Goal: Task Accomplishment & Management: Manage account settings

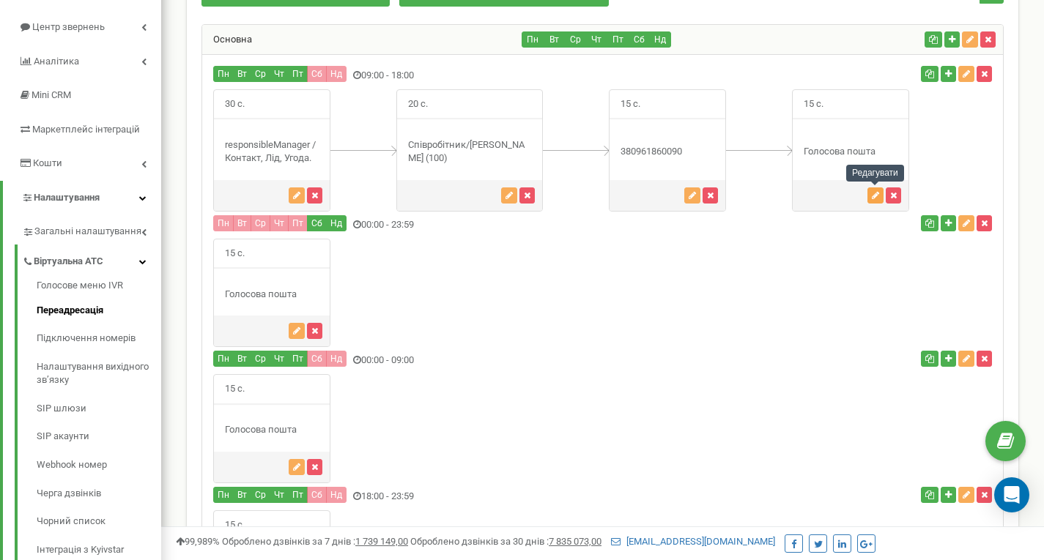
click at [877, 201] on button "button" at bounding box center [875, 196] width 16 height 16
click at [859, 160] on div "15 с." at bounding box center [850, 150] width 117 height 122
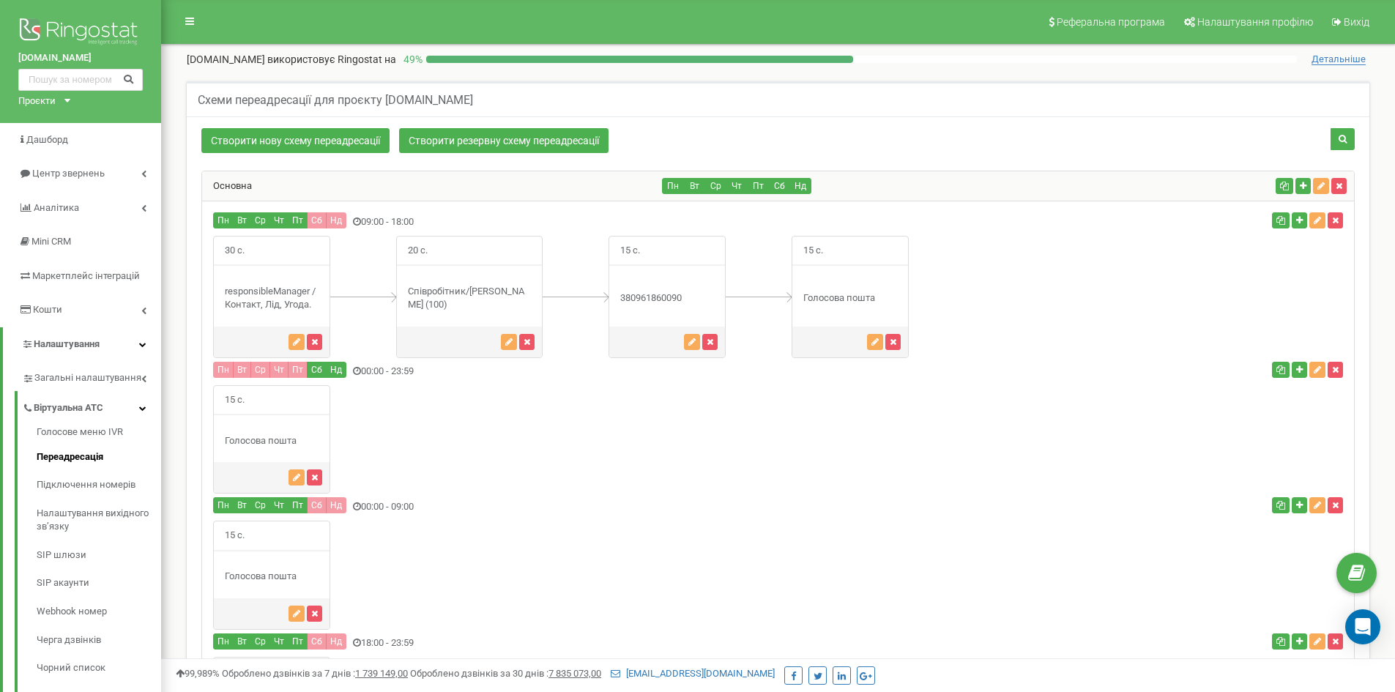
click at [232, 178] on div "Основна" at bounding box center [432, 185] width 461 height 29
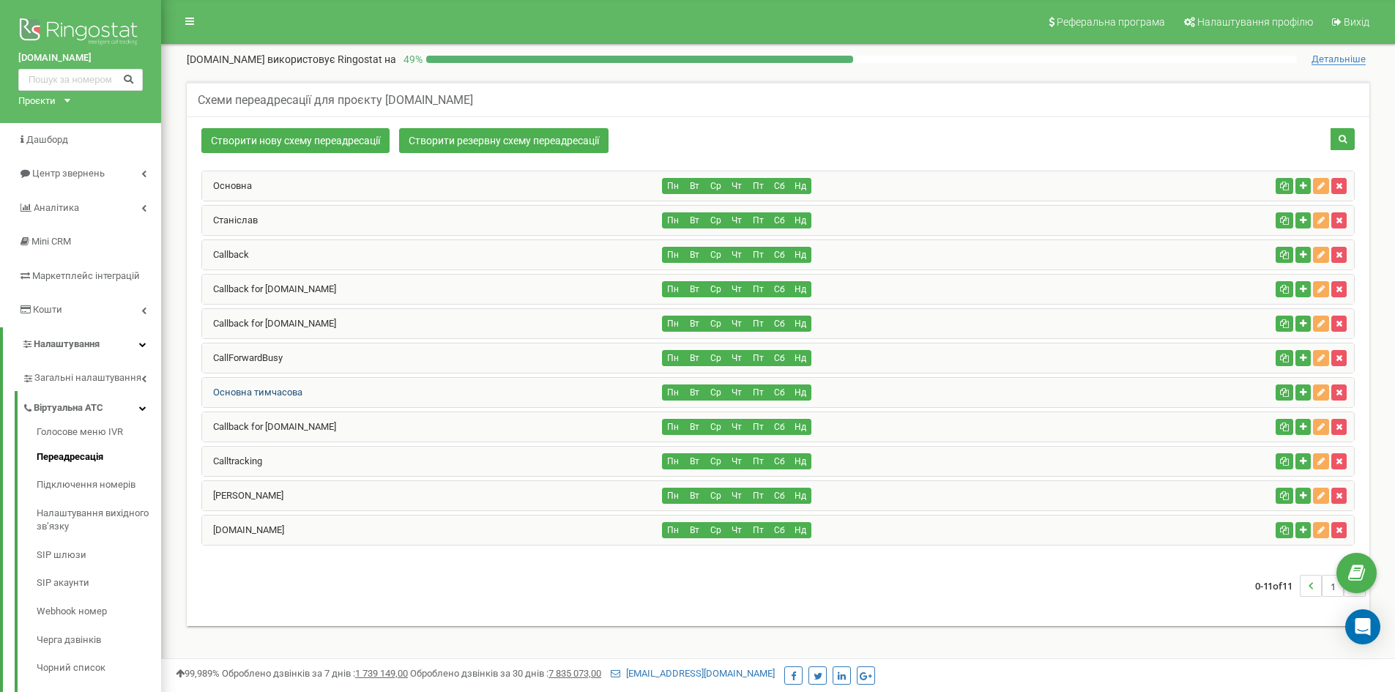
click at [256, 397] on link "Основна тимчасова" at bounding box center [252, 392] width 100 height 11
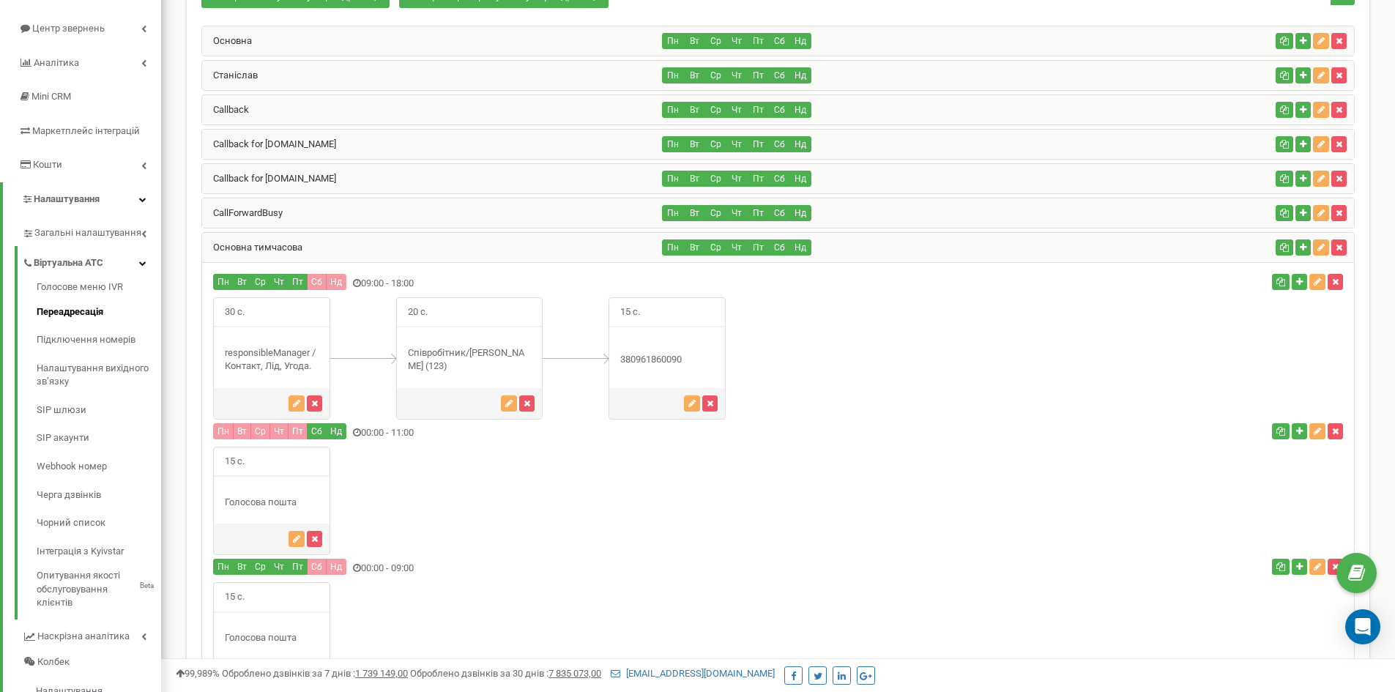
scroll to position [146, 0]
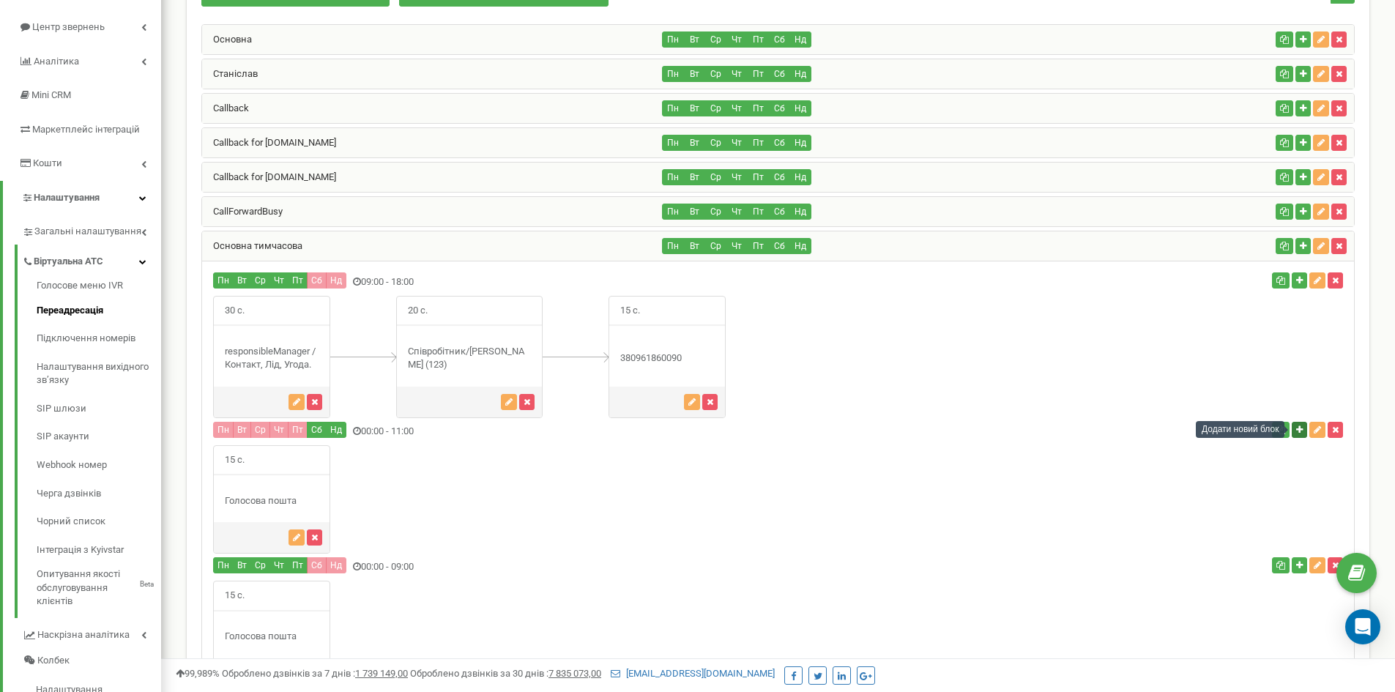
click at [1296, 434] on icon "button" at bounding box center [1299, 430] width 7 height 9
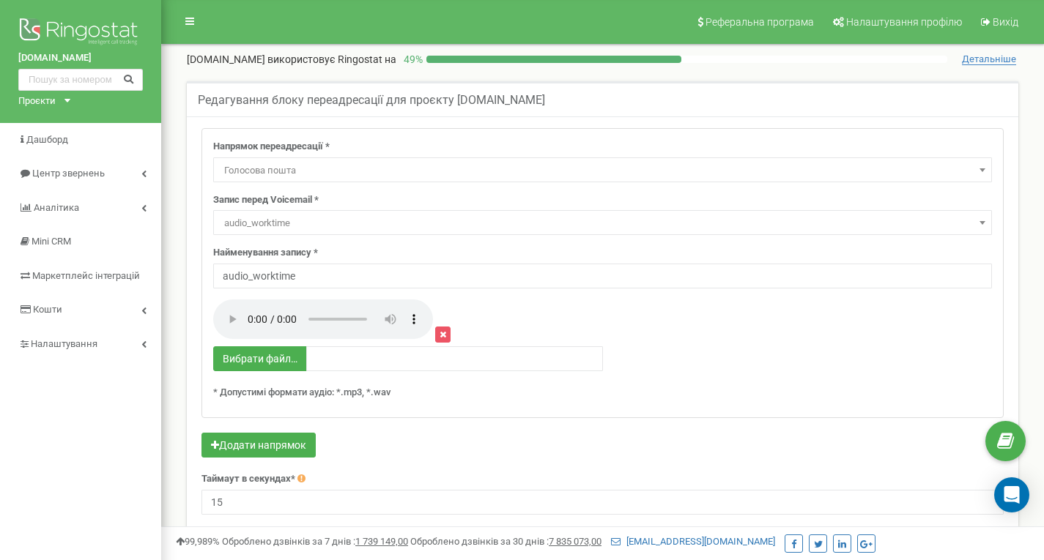
select select "Voicemail"
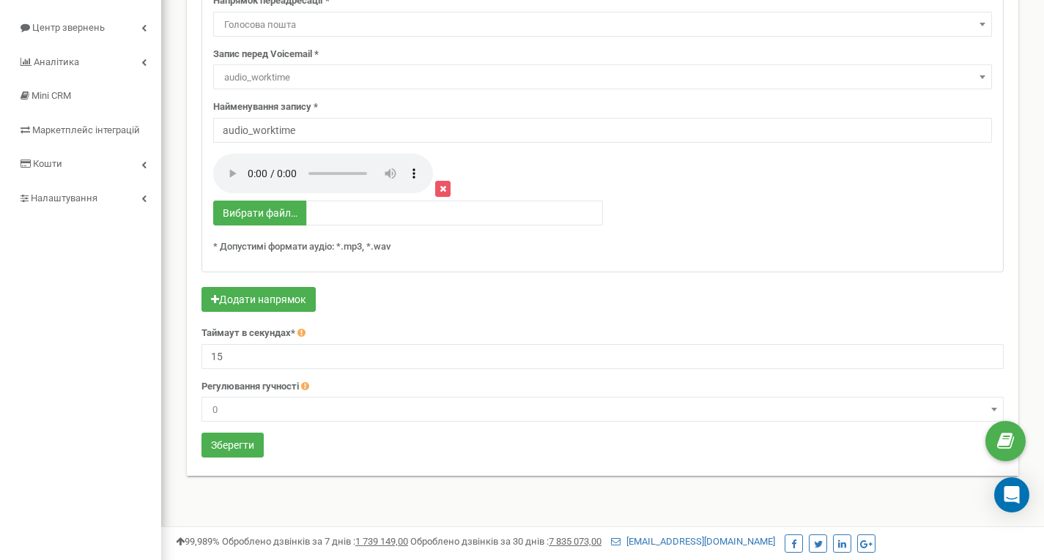
scroll to position [146, 0]
click at [242, 450] on button "Зберегти" at bounding box center [232, 444] width 62 height 25
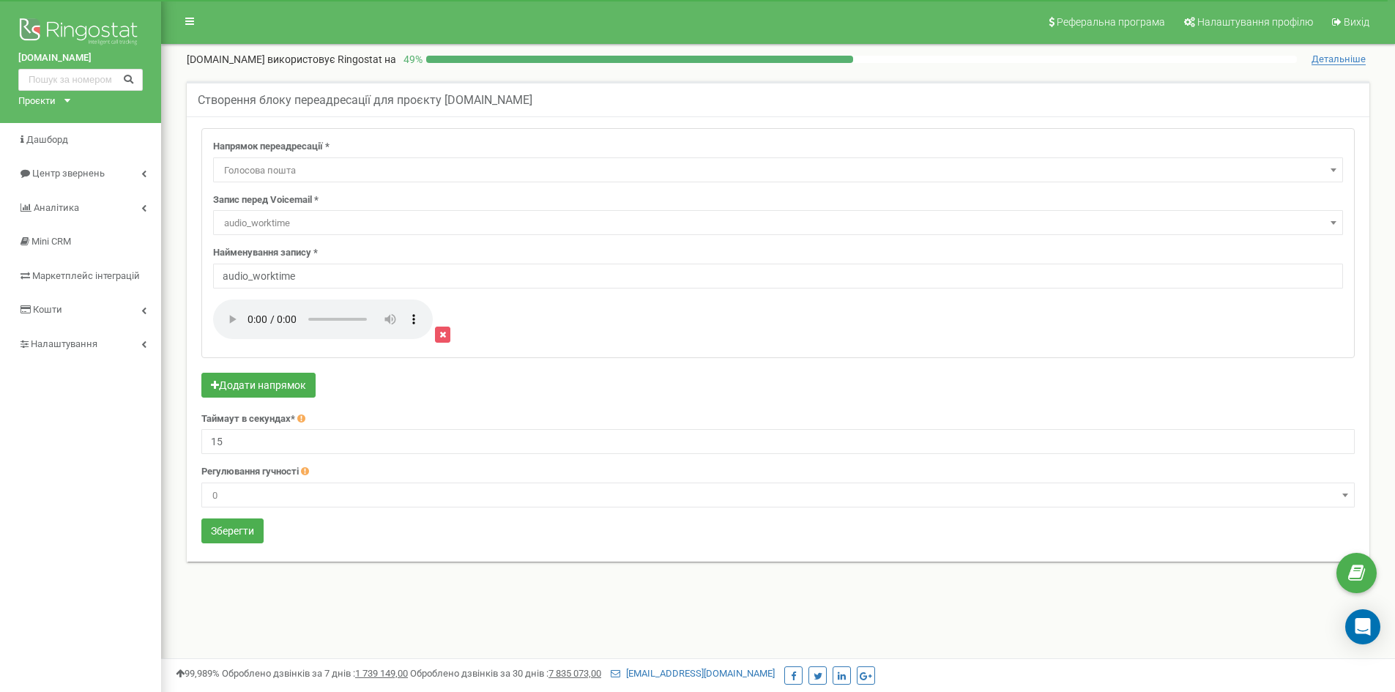
select select "Voicemail"
select select "23228"
click at [244, 527] on button "Зберегти" at bounding box center [232, 531] width 62 height 25
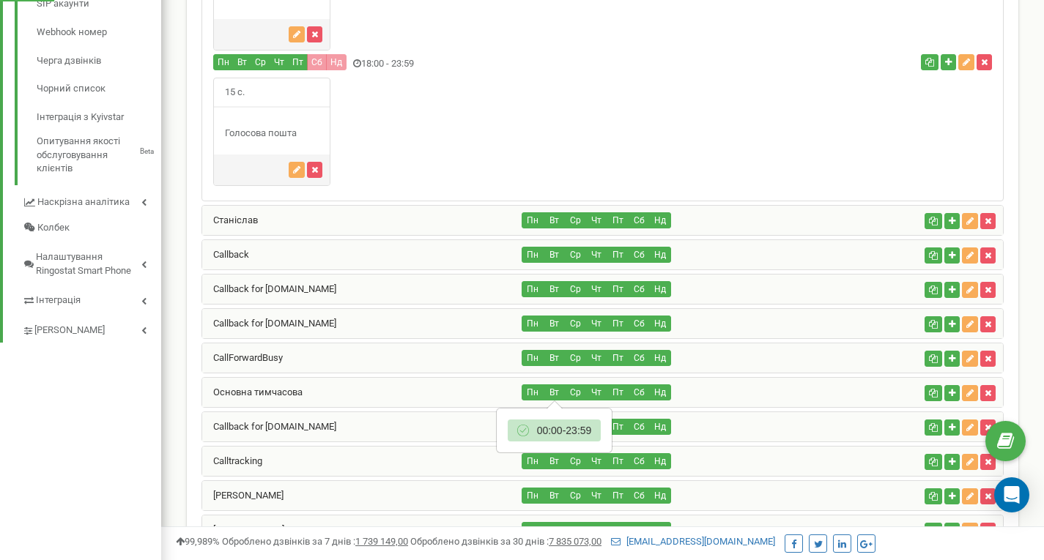
scroll to position [639, 0]
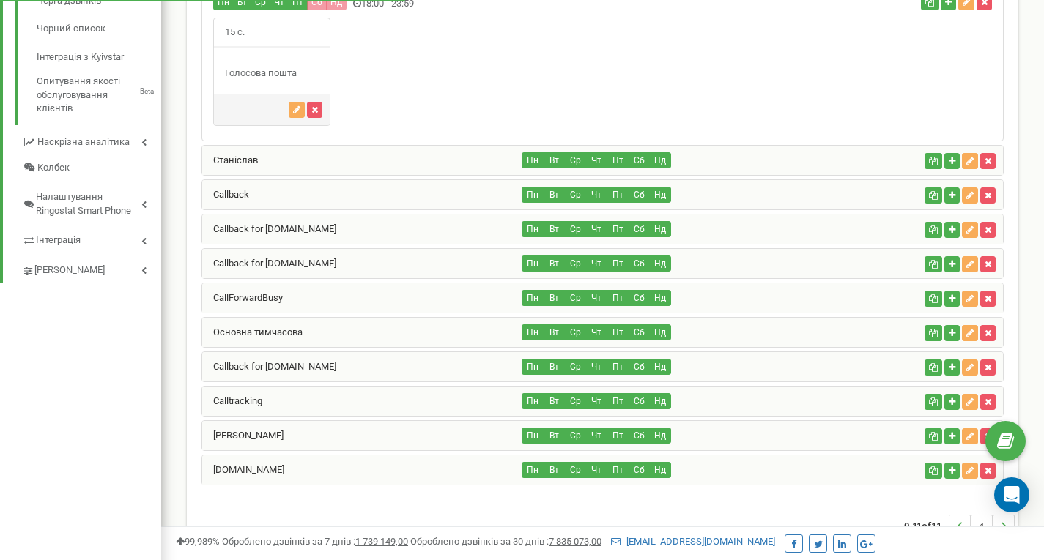
click at [302, 336] on div "Основна тимчасова" at bounding box center [362, 332] width 320 height 29
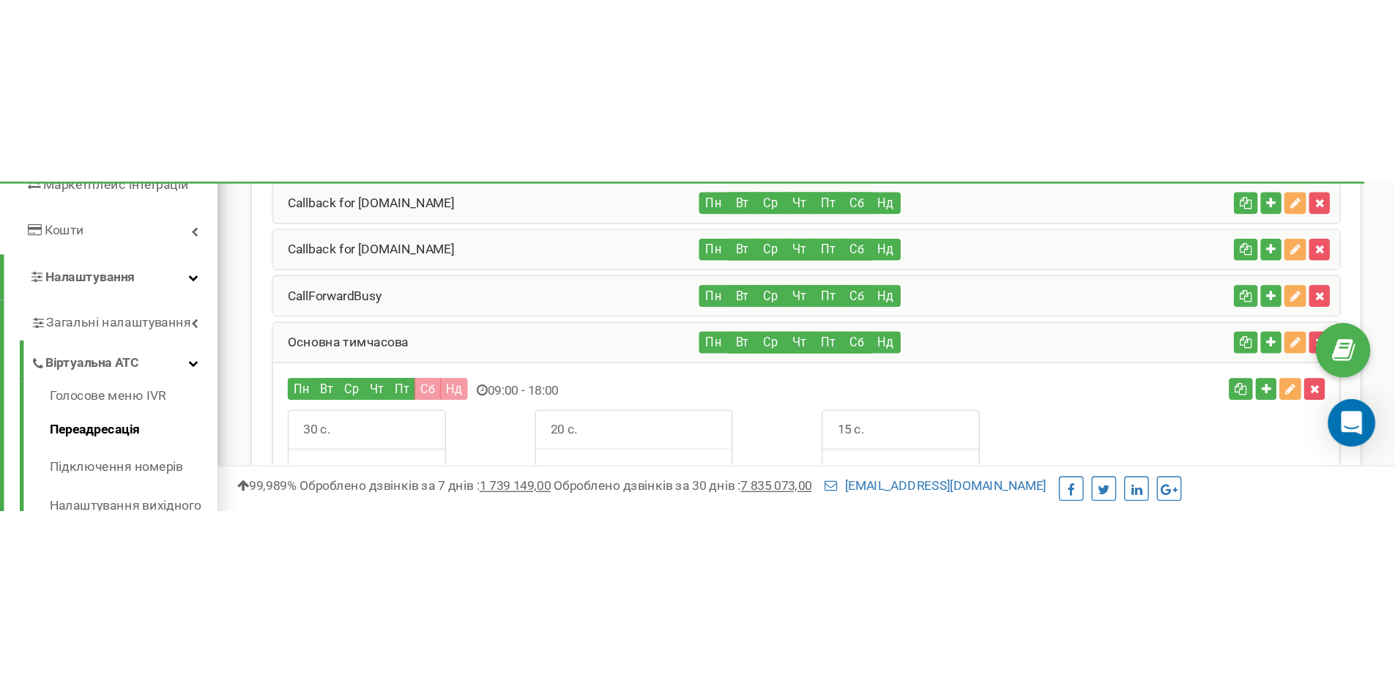
scroll to position [274, 0]
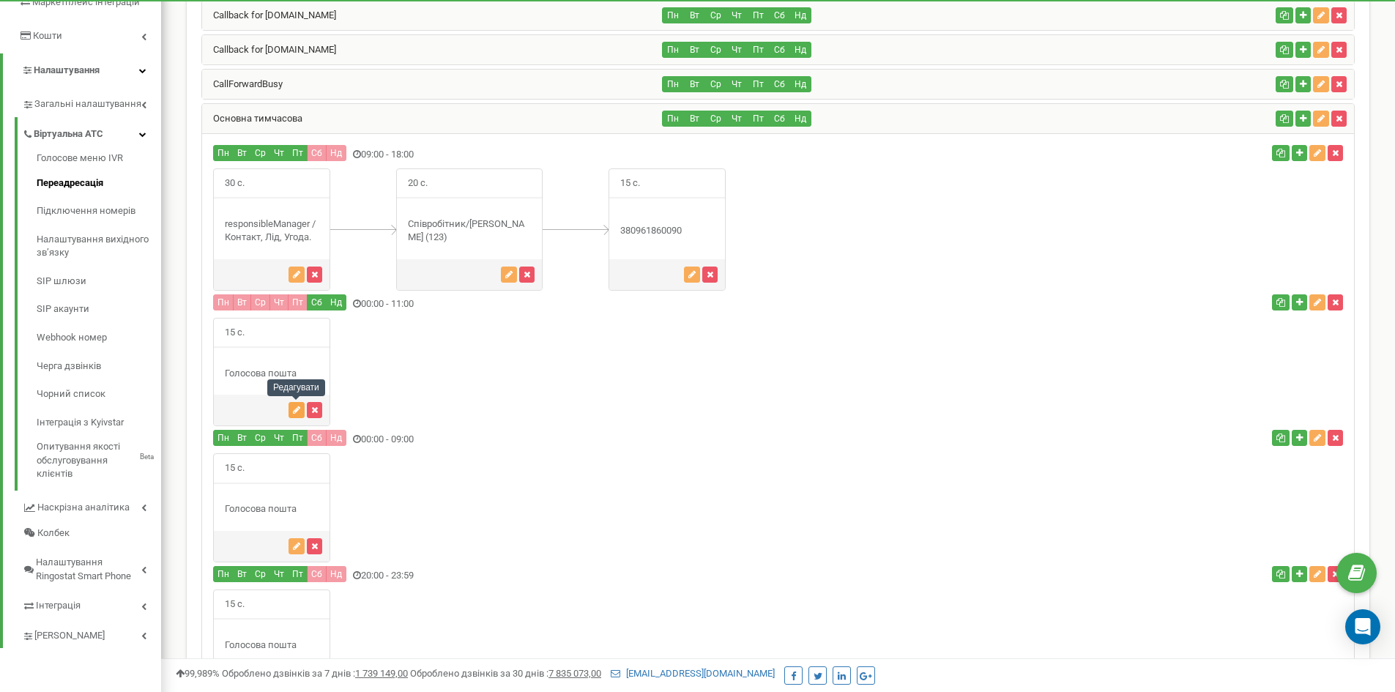
click at [299, 409] on icon "button" at bounding box center [296, 410] width 7 height 9
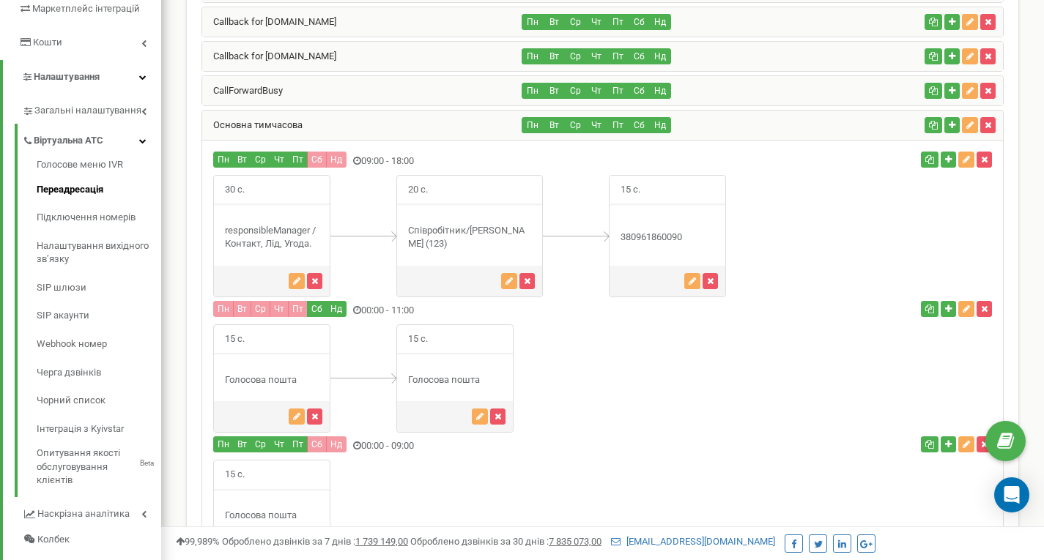
scroll to position [260, 0]
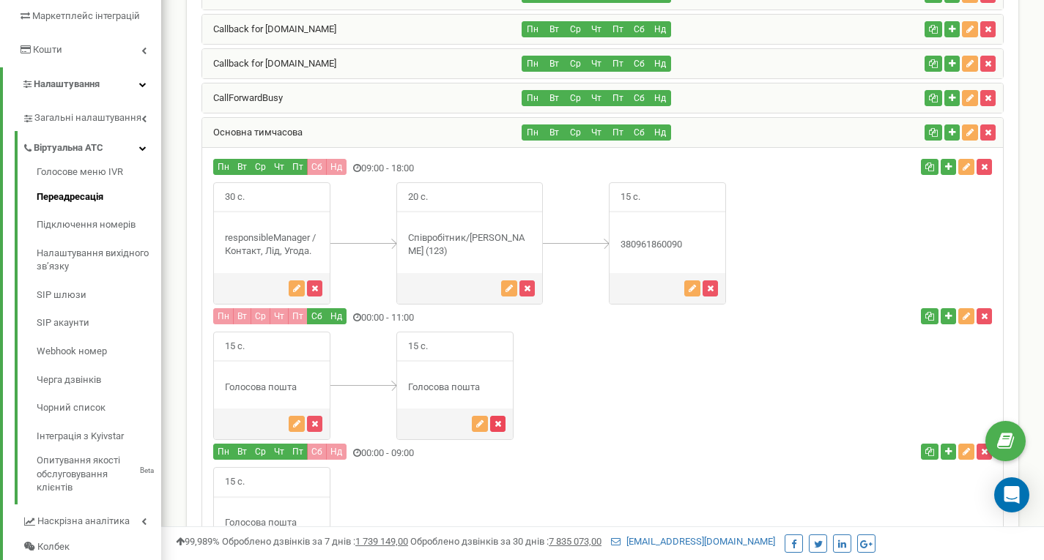
click at [502, 248] on button "button" at bounding box center [497, 424] width 15 height 16
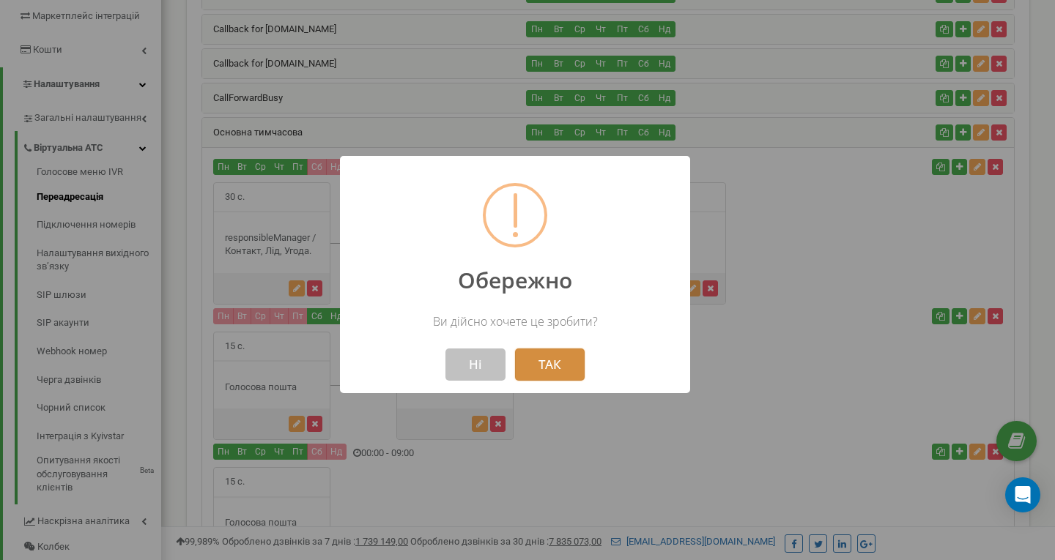
click at [554, 248] on button "ТАК" at bounding box center [550, 365] width 70 height 32
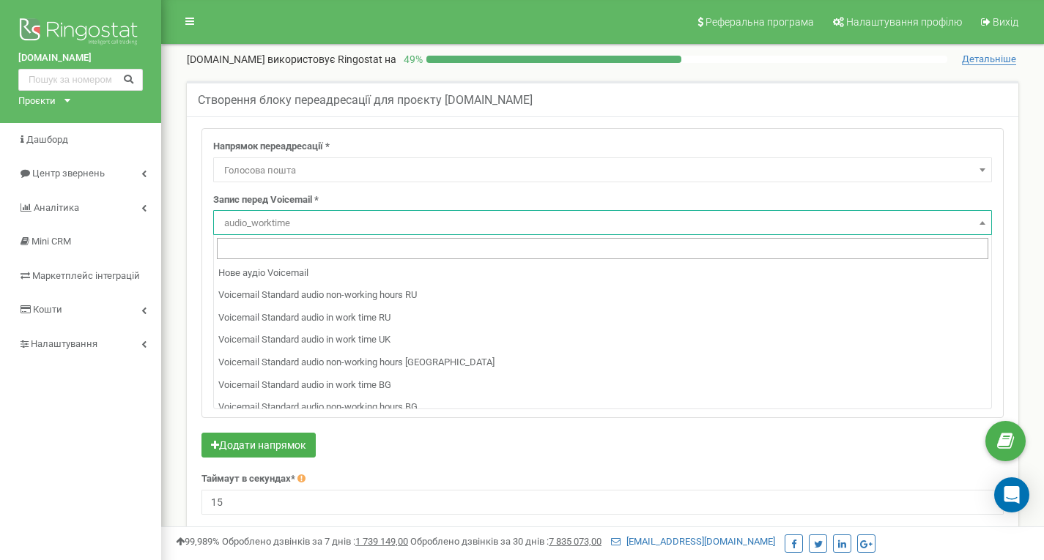
select select "Voicemail"
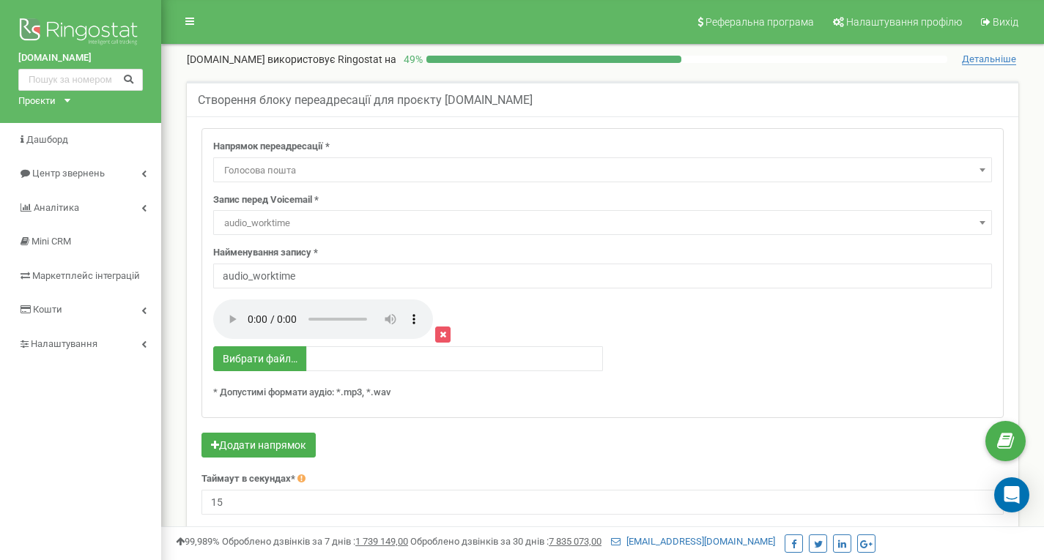
click at [215, 225] on span "audio_worktime" at bounding box center [602, 222] width 779 height 25
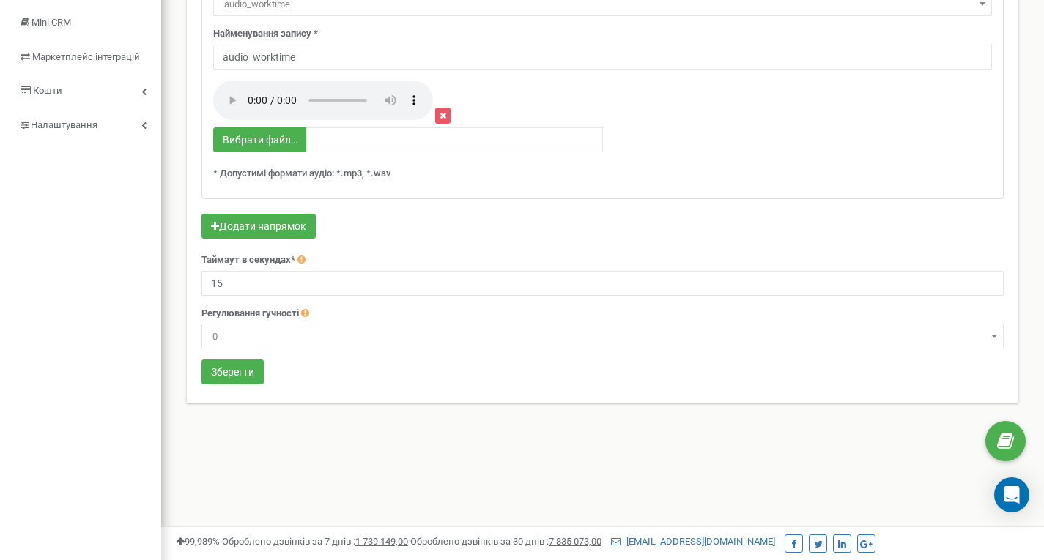
scroll to position [220, 0]
click at [240, 369] on button "Зберегти" at bounding box center [232, 371] width 62 height 25
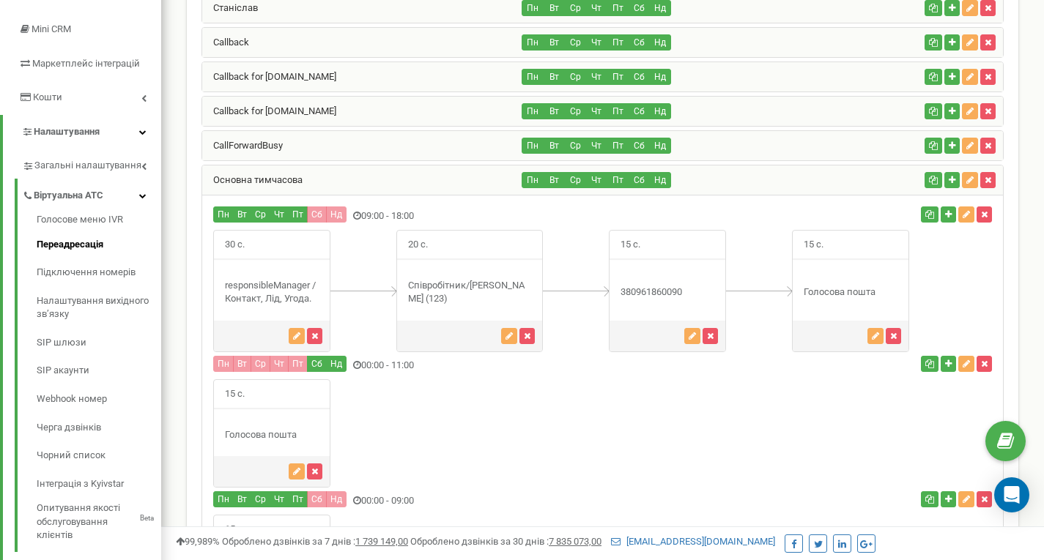
scroll to position [187, 0]
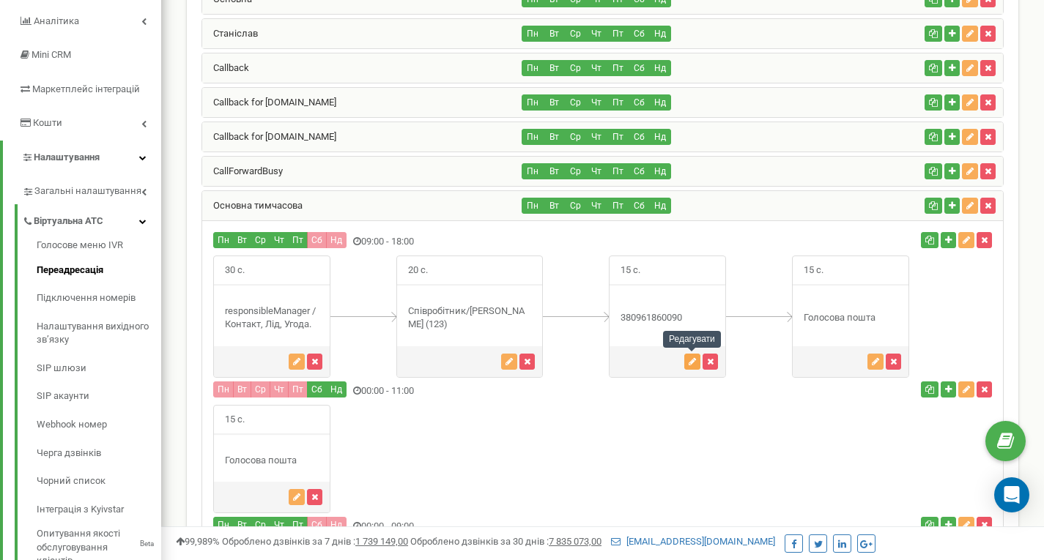
click at [692, 358] on icon "button" at bounding box center [691, 361] width 7 height 9
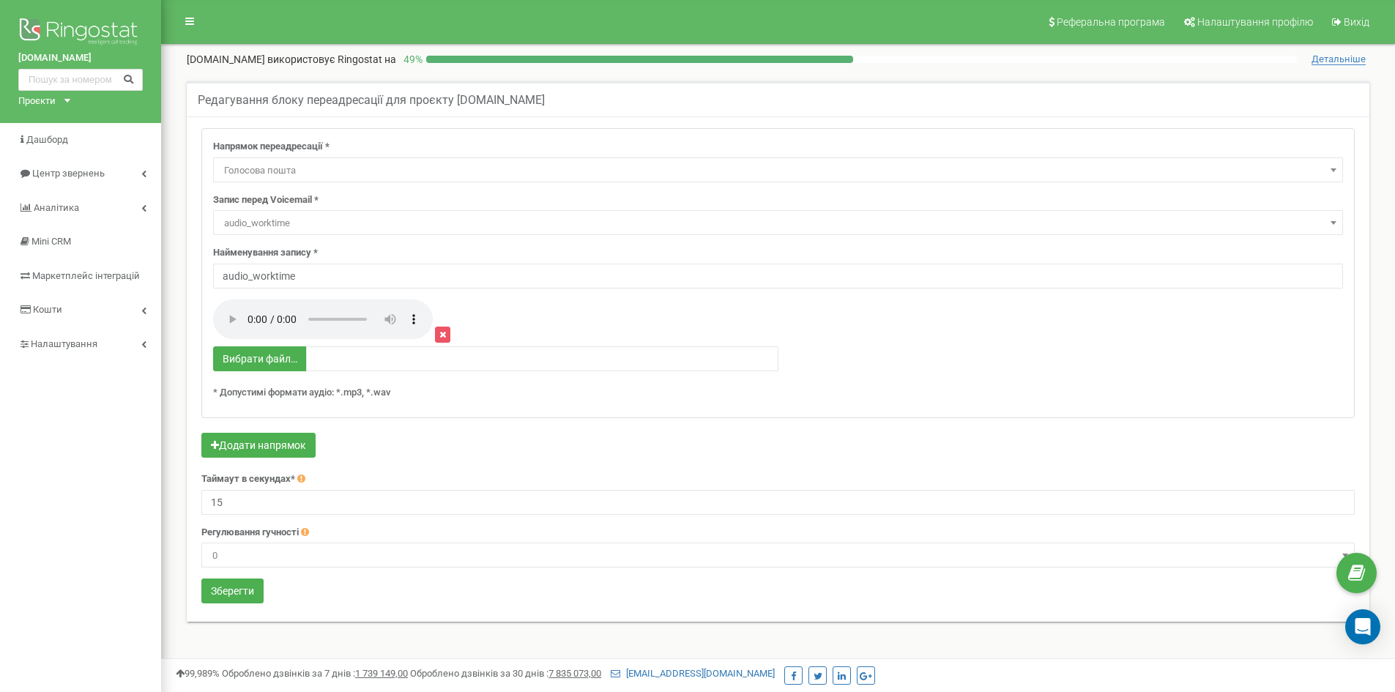
select select "Voicemail"
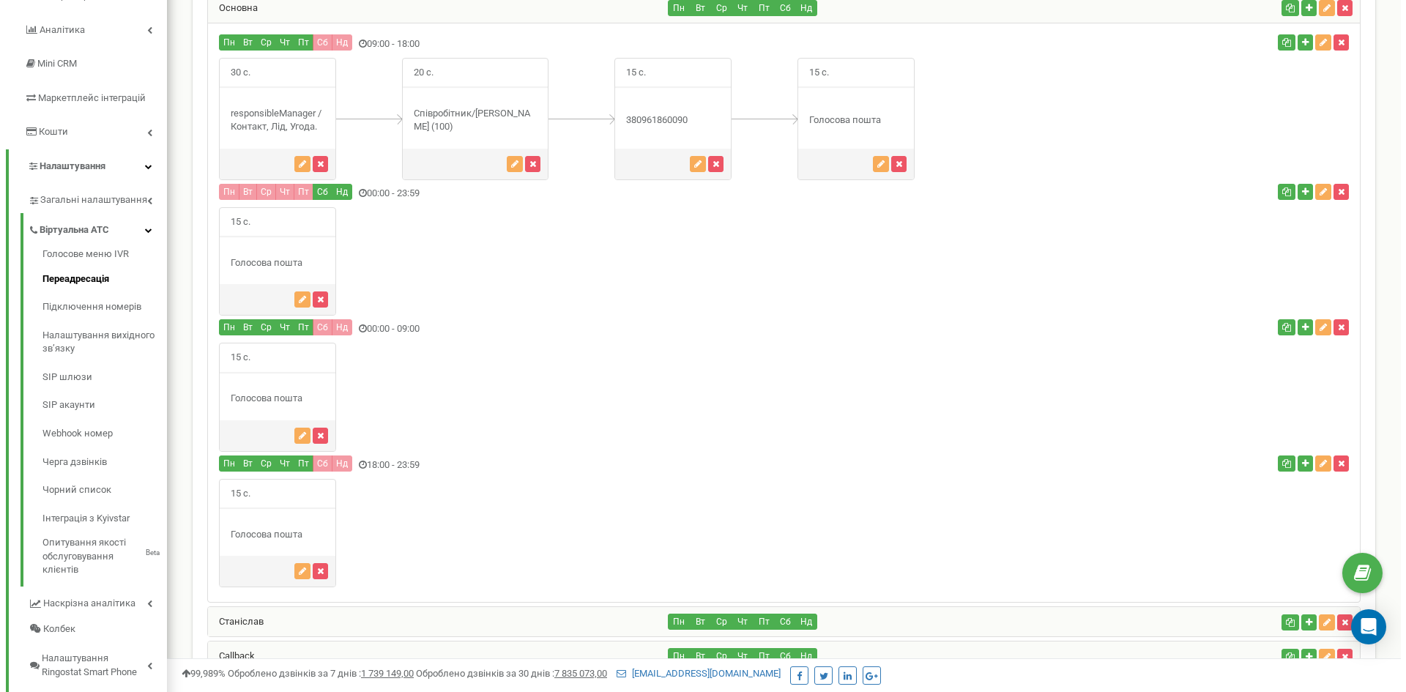
scroll to position [220, 0]
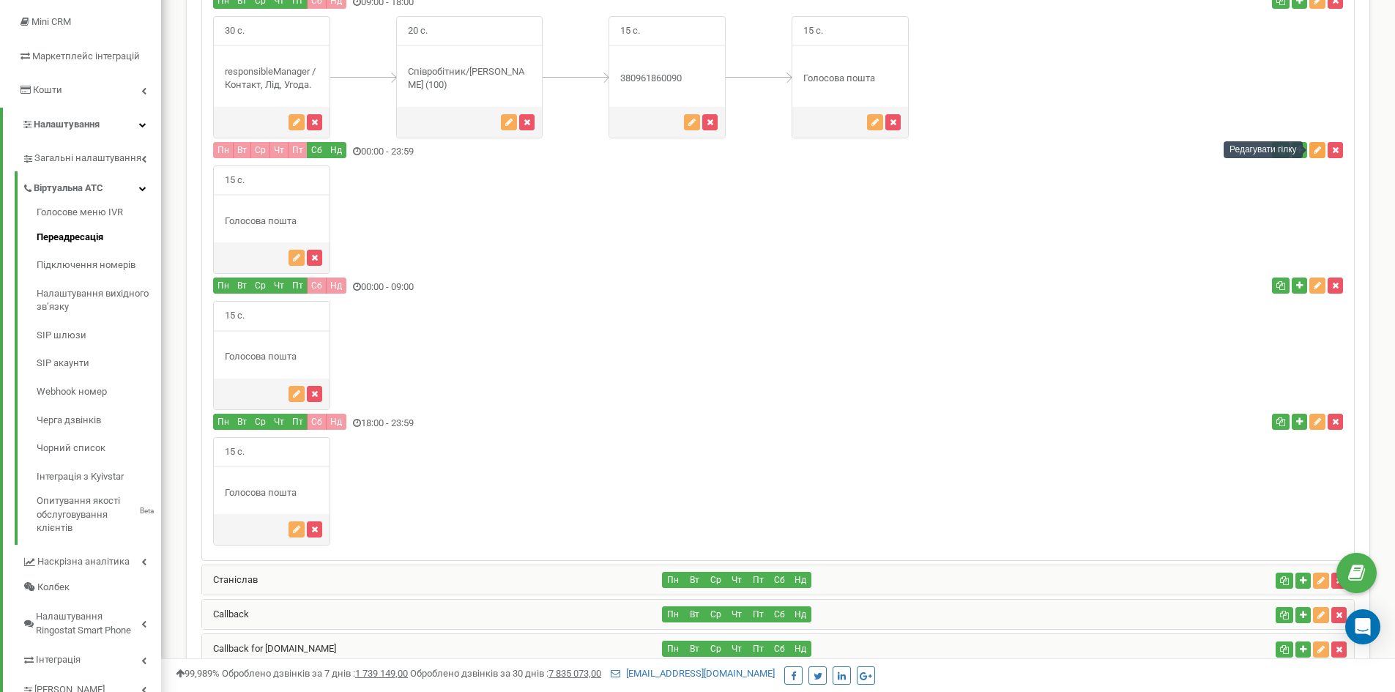
click at [1318, 151] on icon "button" at bounding box center [1317, 150] width 7 height 9
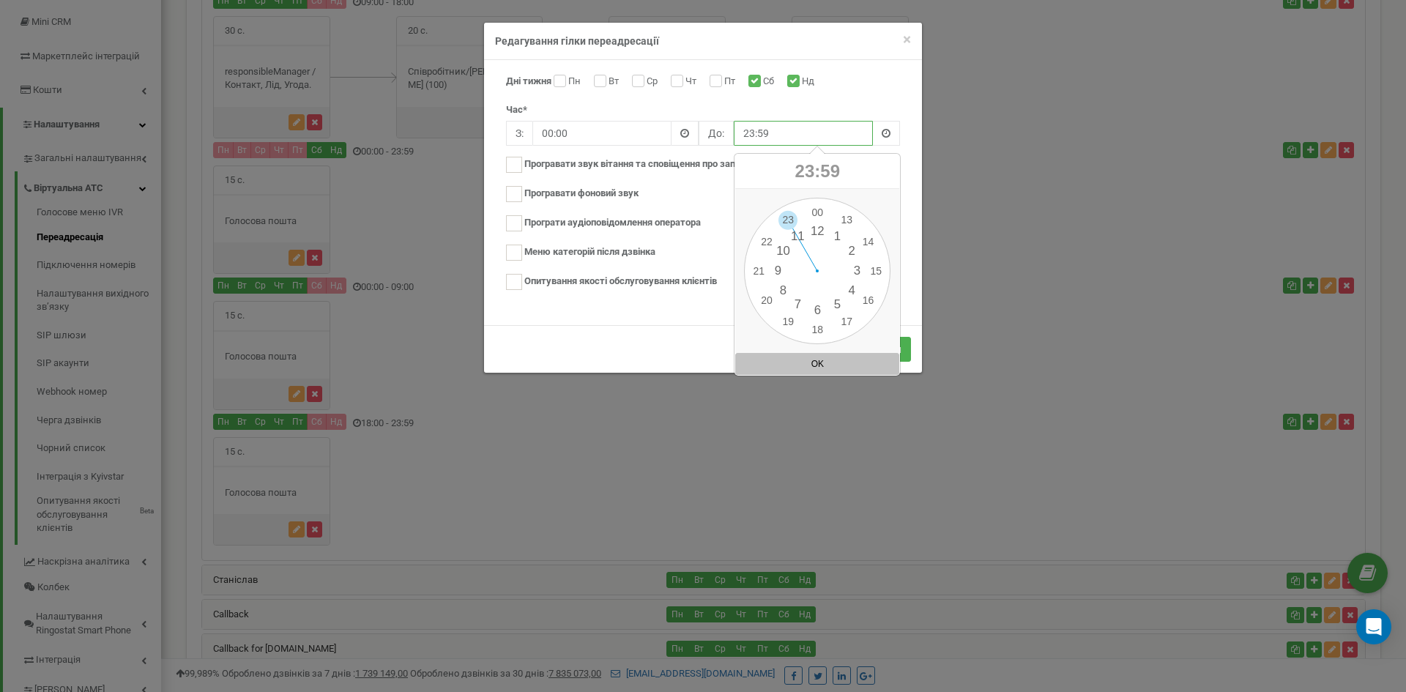
drag, startPoint x: 741, startPoint y: 135, endPoint x: 754, endPoint y: 137, distance: 13.3
click at [754, 137] on input "23:59" at bounding box center [803, 133] width 139 height 25
click at [795, 231] on div "00 1 2 3 4 5 6 7 8 9 10 11 12 13 14 15 16 17 18 19 20 21 22 23 00 05 10 15 20 2…" at bounding box center [817, 271] width 146 height 146
click at [820, 212] on div "00 1 2 3 4 5 6 7 8 9 10 11 12 13 14 15 16 17 18 19 20 21 22 23 00 05 10 15 20 2…" at bounding box center [817, 271] width 146 height 146
click at [788, 367] on button "OK" at bounding box center [817, 364] width 164 height 22
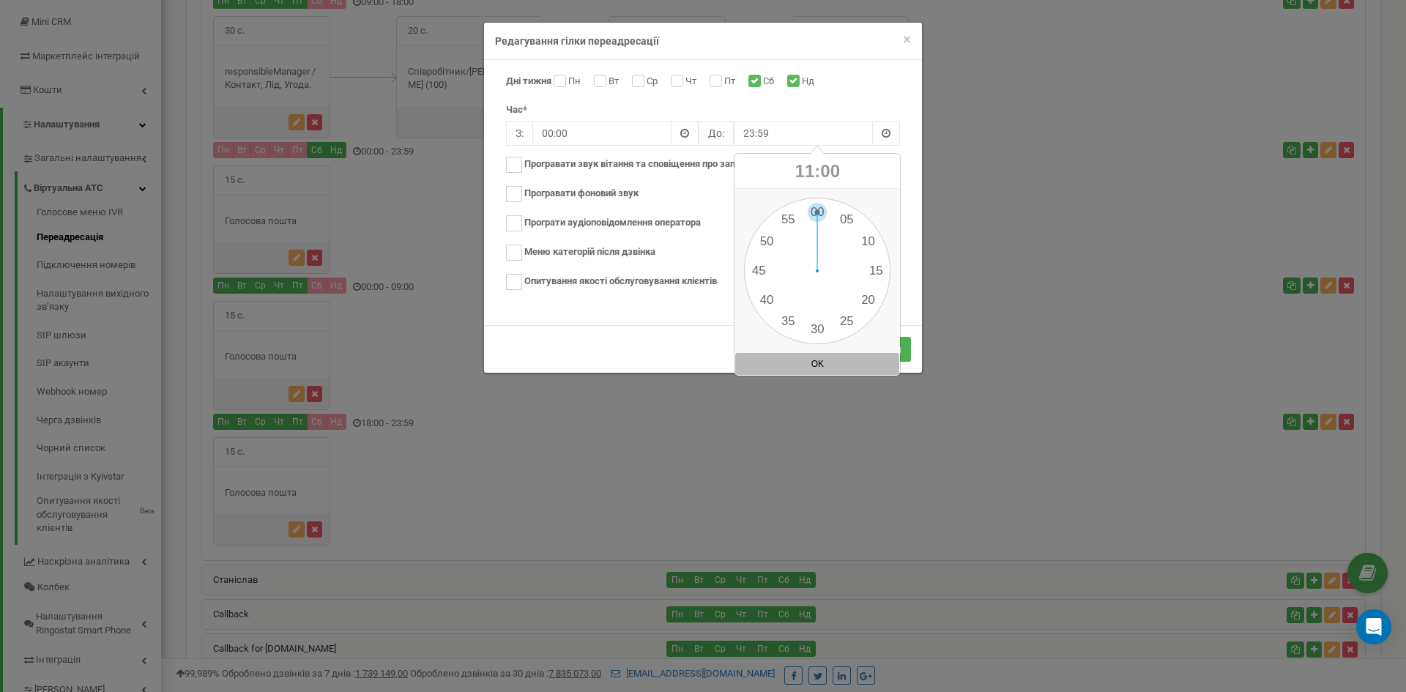
type input "11:00"
click at [869, 352] on button "Зберегти" at bounding box center [880, 349] width 62 height 25
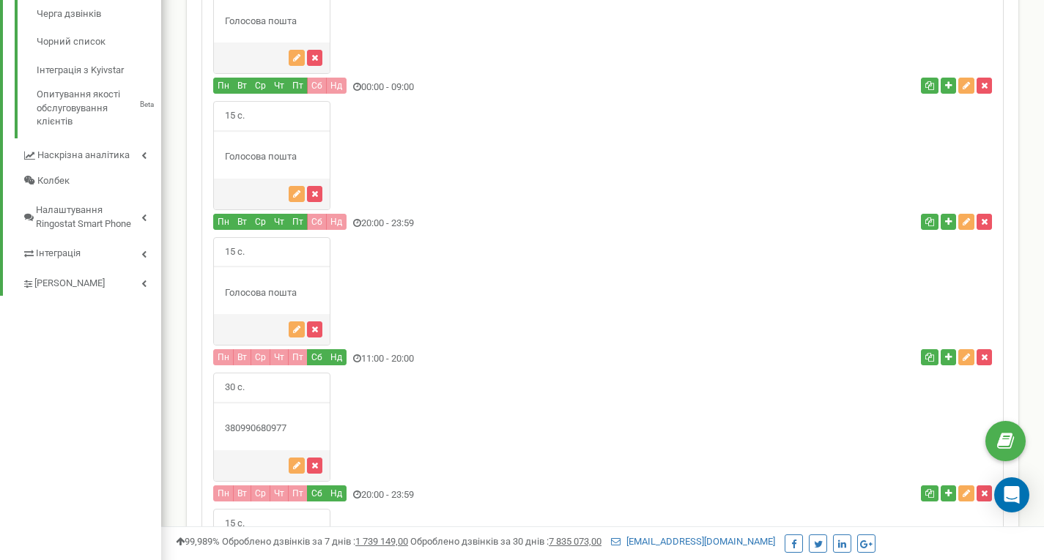
scroll to position [626, 0]
click at [293, 330] on icon "button" at bounding box center [296, 329] width 7 height 9
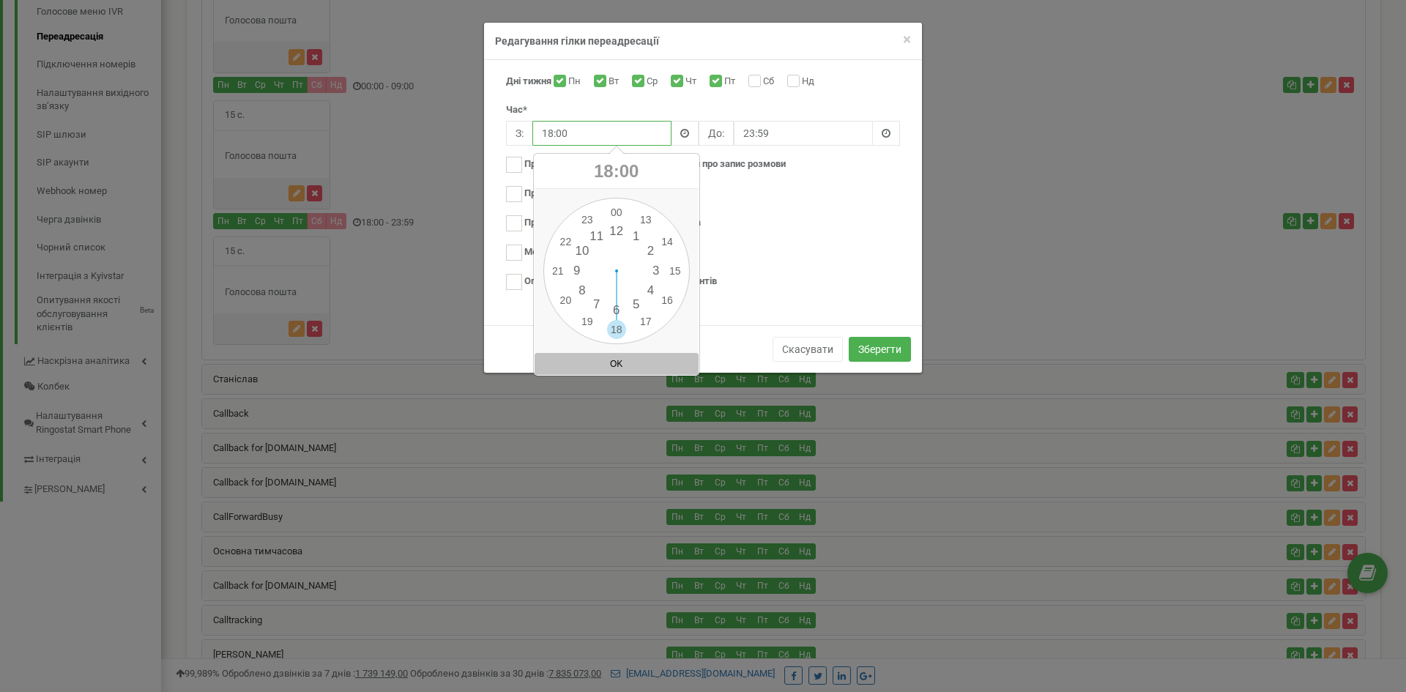
click at [562, 302] on div "00 1 2 3 4 5 6 7 8 9 10 11 12 13 14 15 16 17 18 19 20 21 22 23 00 05 10 15 20 2…" at bounding box center [616, 271] width 146 height 146
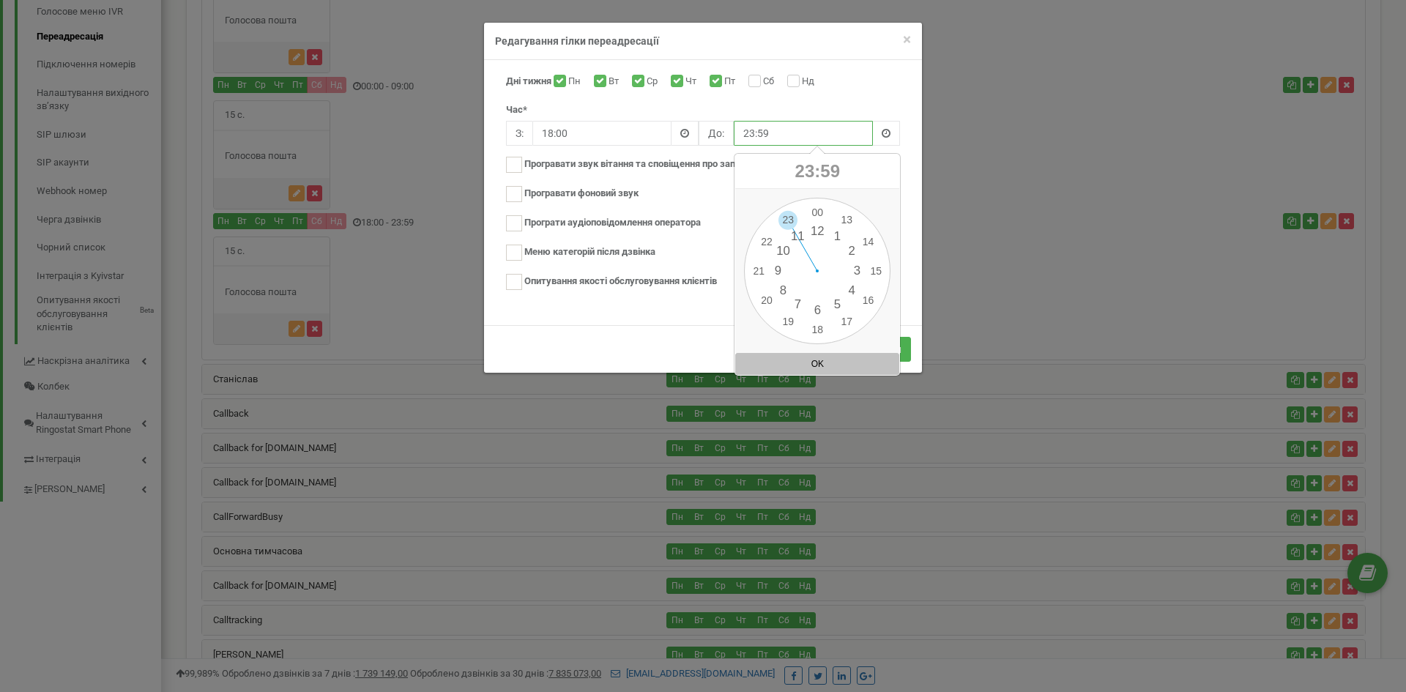
click at [765, 140] on input "23:59" at bounding box center [803, 133] width 139 height 25
click at [659, 329] on div "Скасувати Зберегти" at bounding box center [703, 349] width 438 height 48
click at [875, 346] on button "Зберегти" at bounding box center [880, 349] width 62 height 25
click at [880, 347] on button "Зберегти" at bounding box center [880, 349] width 62 height 25
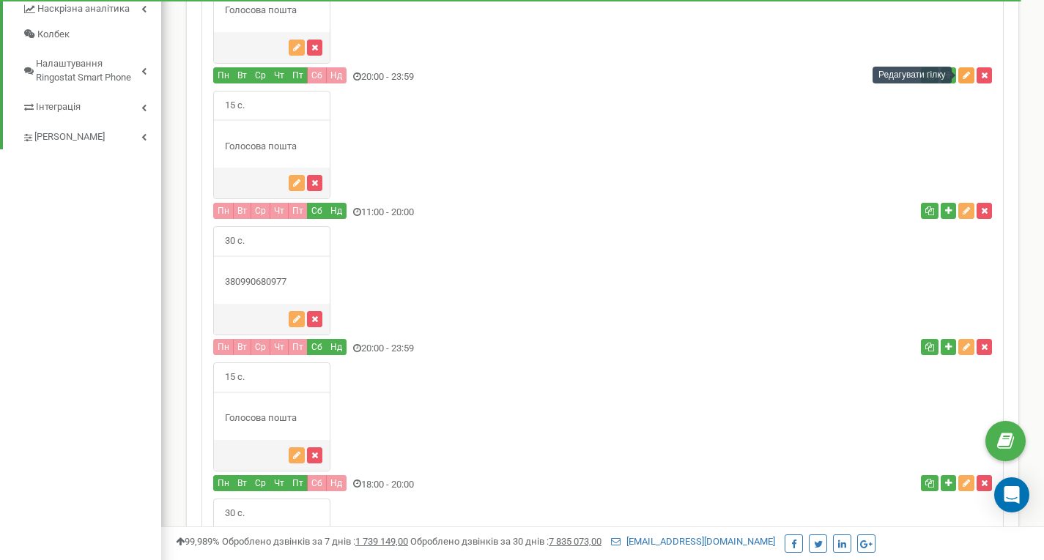
click at [967, 79] on button "button" at bounding box center [966, 75] width 16 height 16
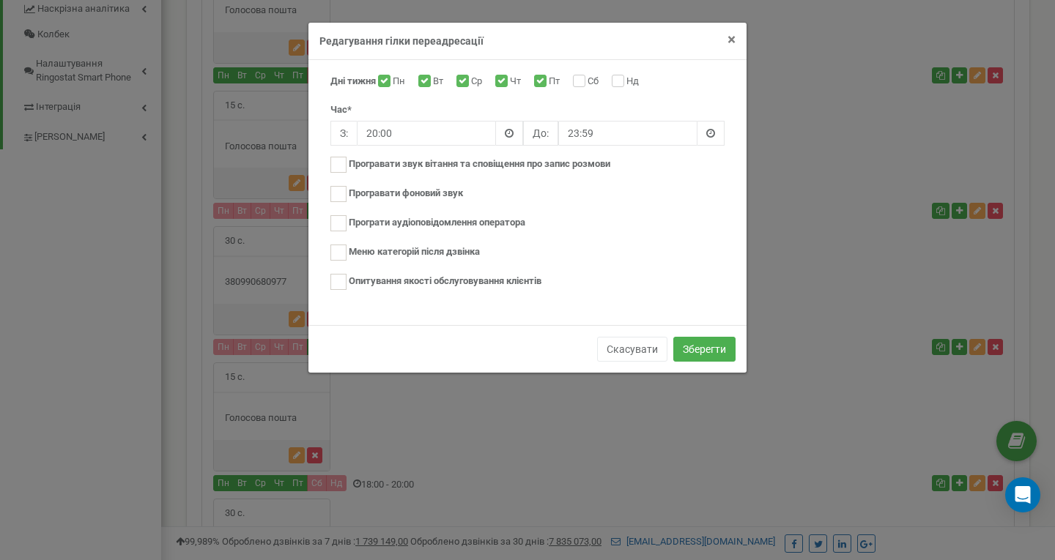
click at [734, 41] on span "×" at bounding box center [731, 40] width 8 height 18
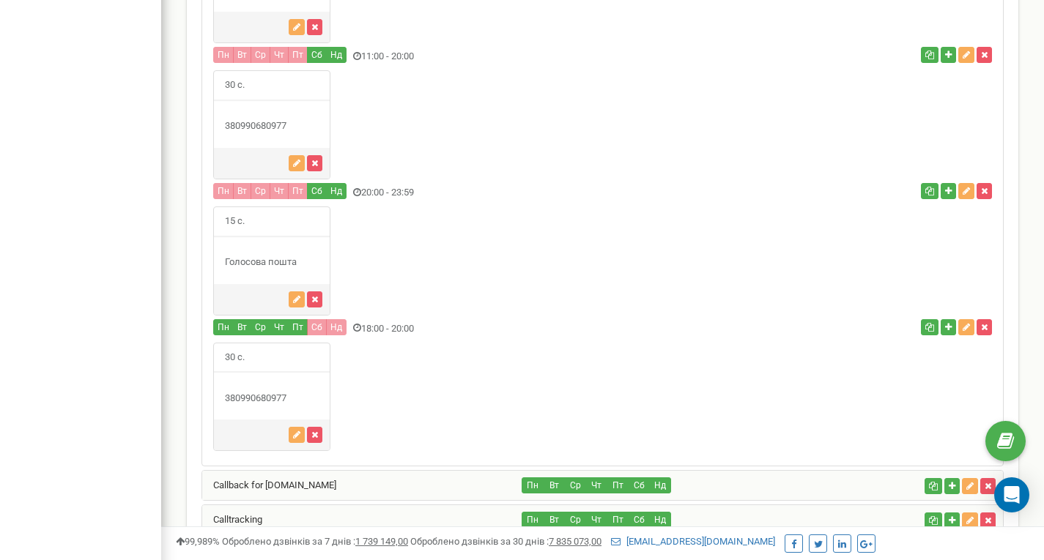
scroll to position [919, 0]
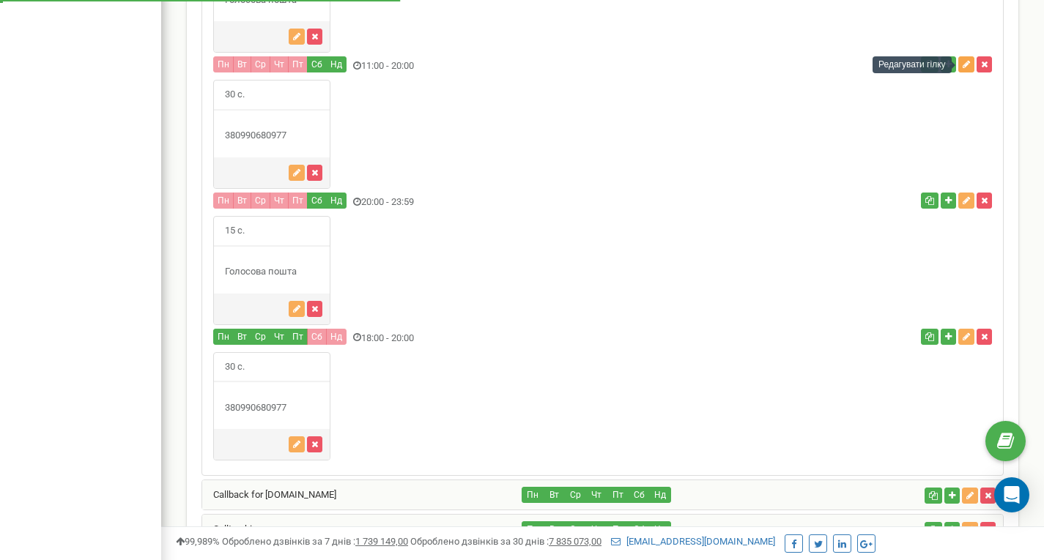
click at [969, 64] on button "button" at bounding box center [966, 64] width 16 height 16
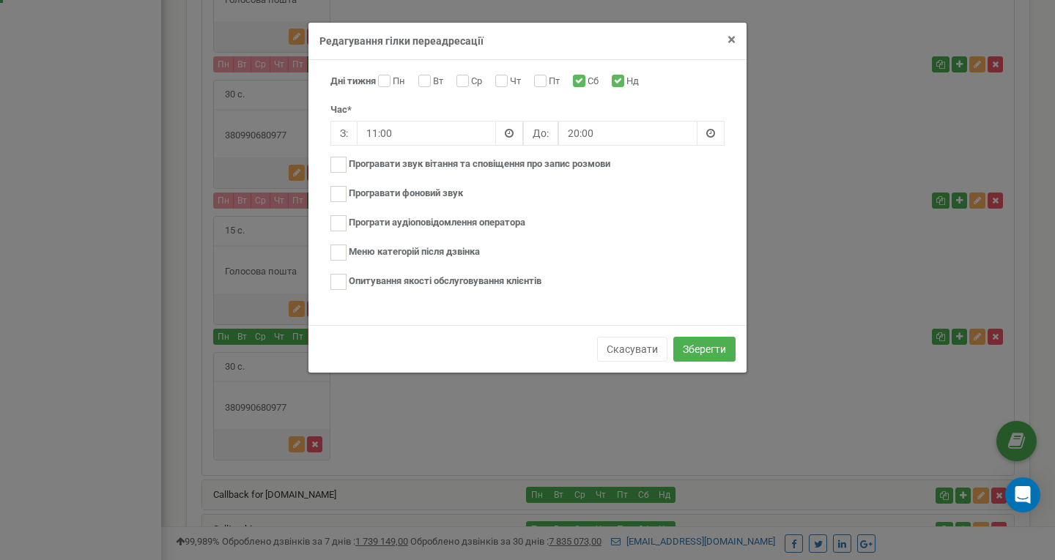
click at [729, 37] on span "×" at bounding box center [731, 40] width 8 height 18
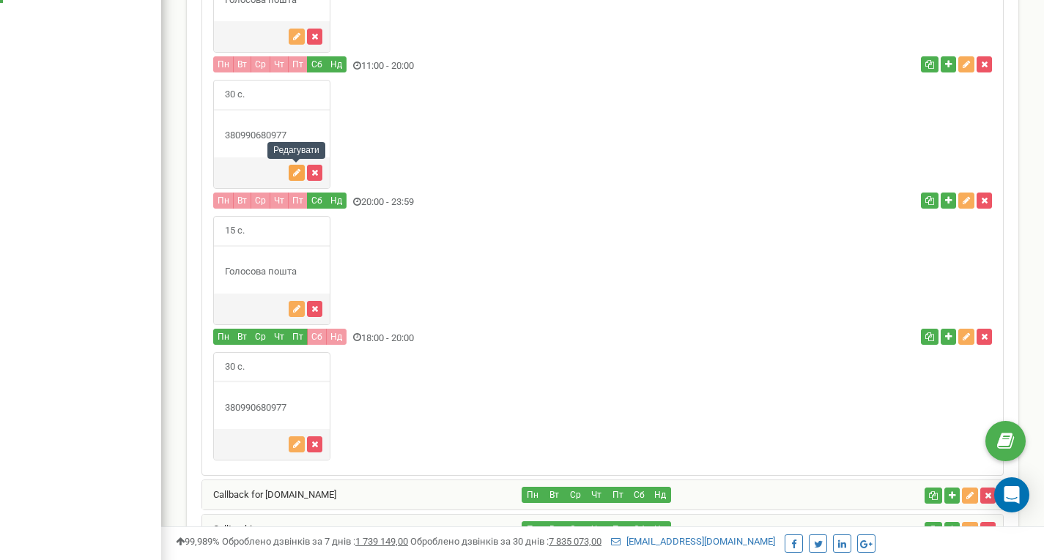
click at [294, 168] on icon "button" at bounding box center [296, 172] width 7 height 9
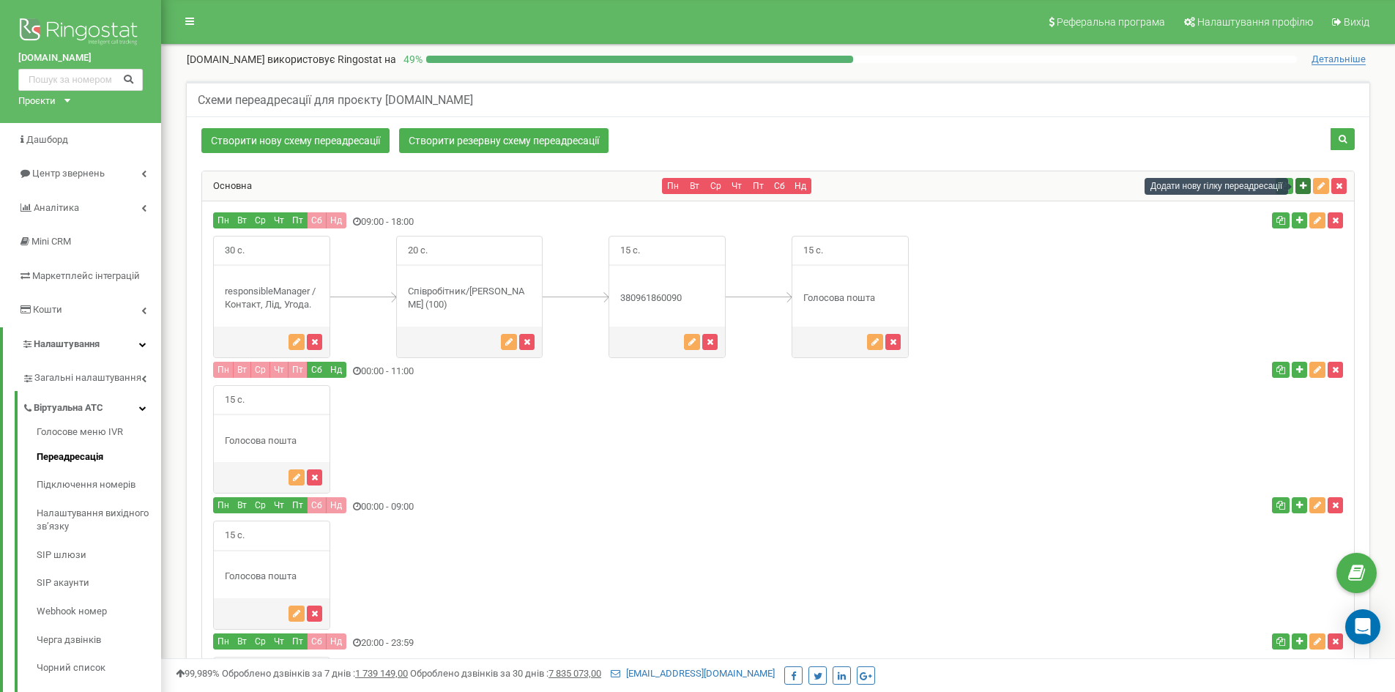
click at [1302, 191] on button "button" at bounding box center [1303, 186] width 15 height 16
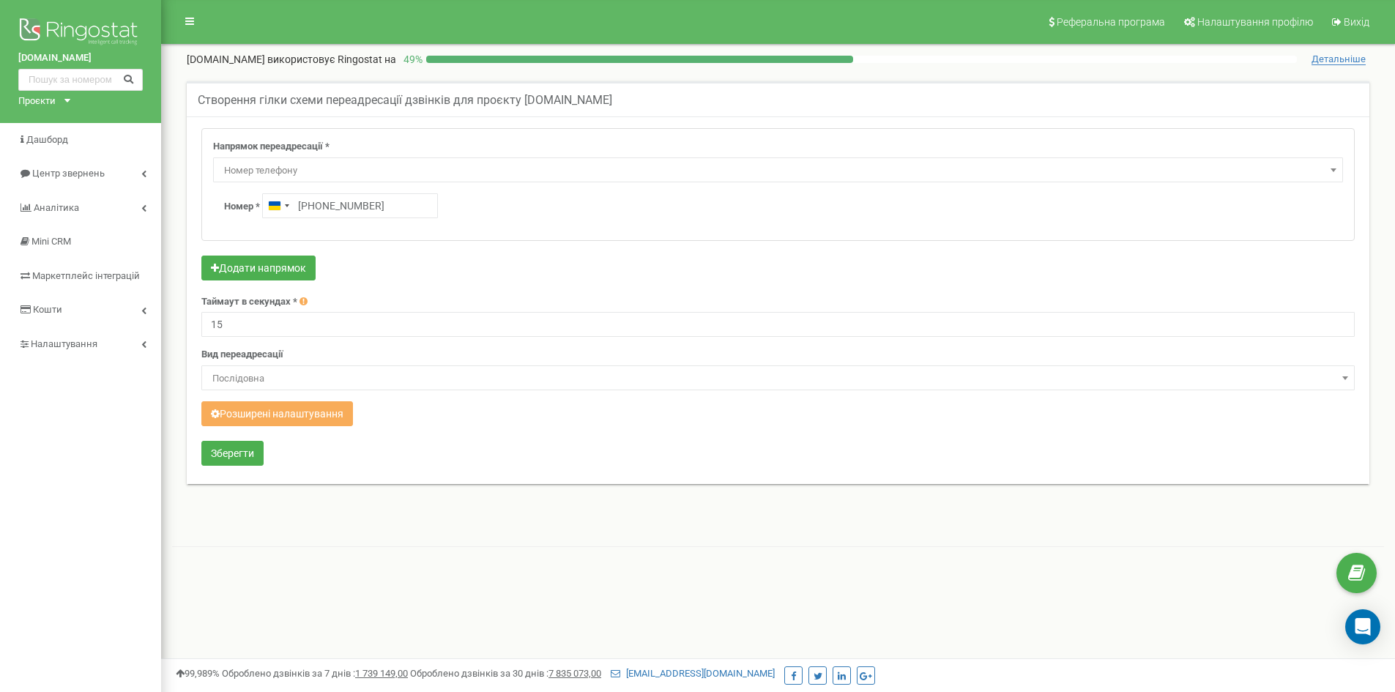
type input "+380 99 068 0977"
click at [217, 330] on input "15" at bounding box center [778, 324] width 1154 height 25
drag, startPoint x: 237, startPoint y: 328, endPoint x: 181, endPoint y: 333, distance: 55.8
click at [181, 333] on div "Створення гілки схеми переадресації дзвінків для проєкту termix.ua Напрямок пер…" at bounding box center [778, 291] width 1205 height 421
type input "30"
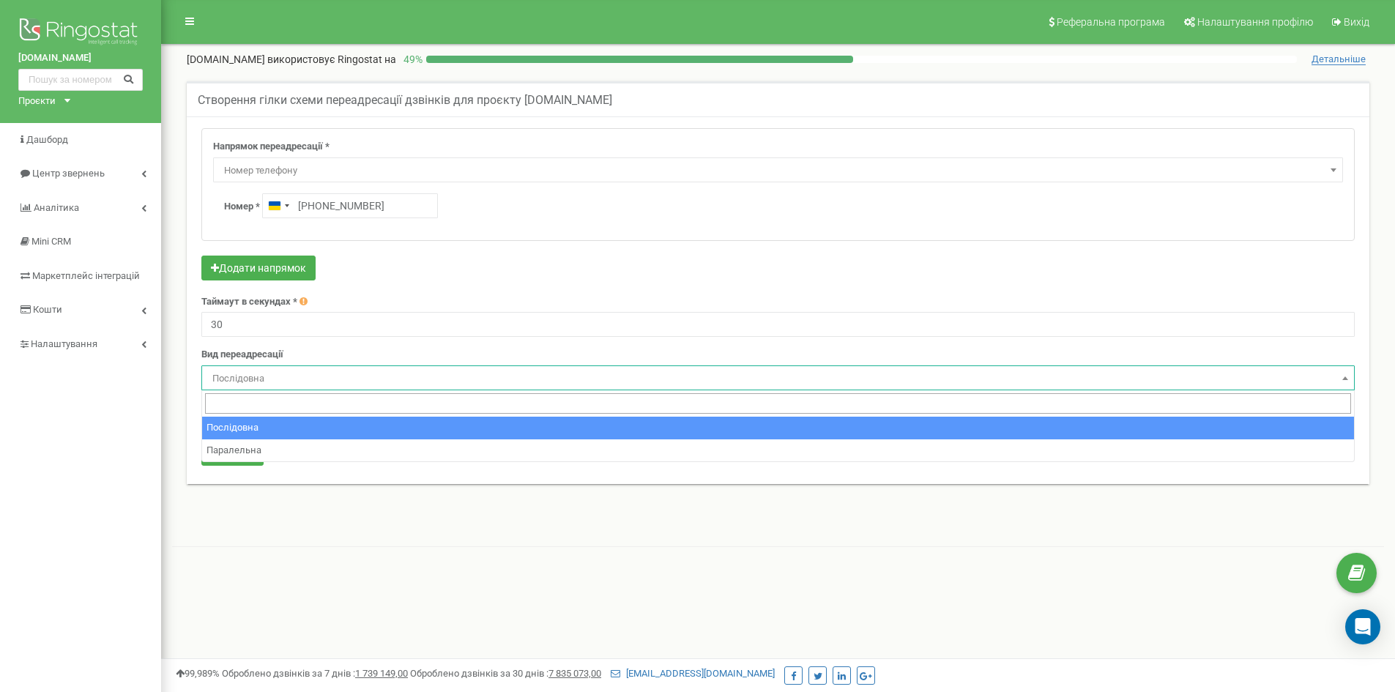
click at [226, 385] on span "Послідовна" at bounding box center [778, 378] width 1143 height 21
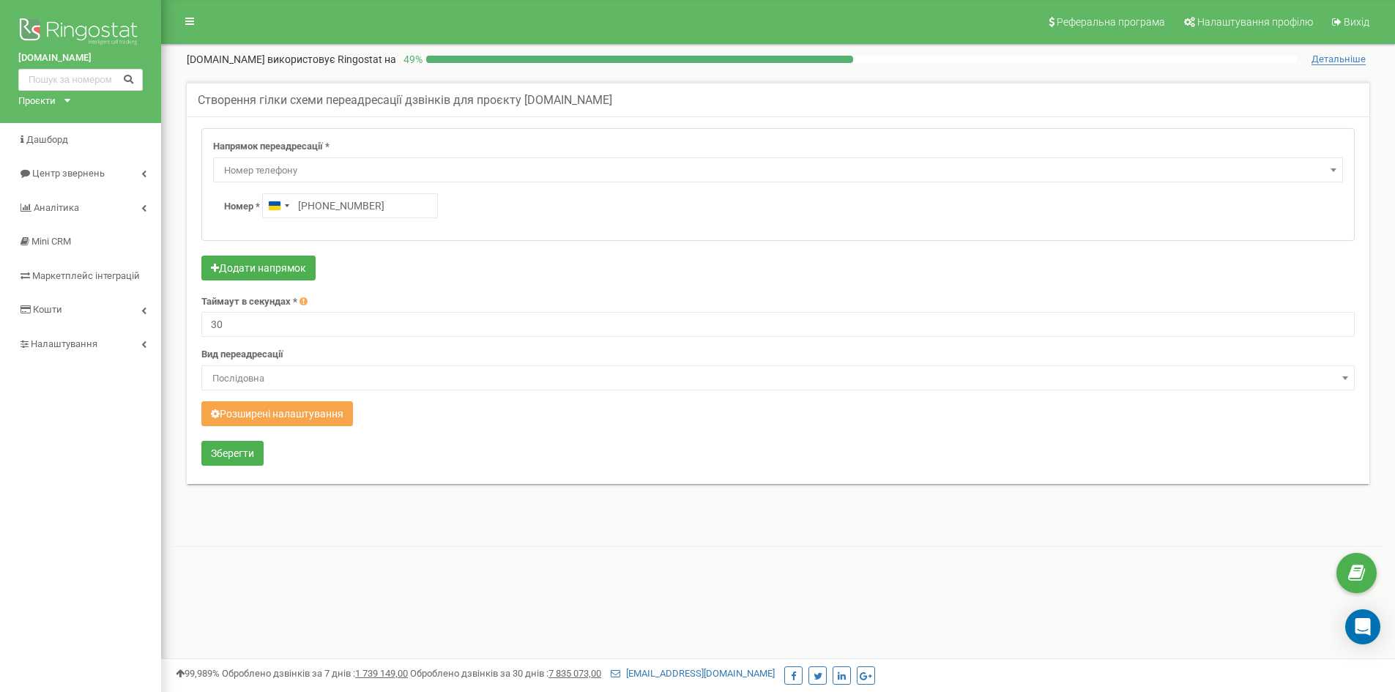
click at [234, 409] on button "Розширені налаштування" at bounding box center [277, 413] width 152 height 25
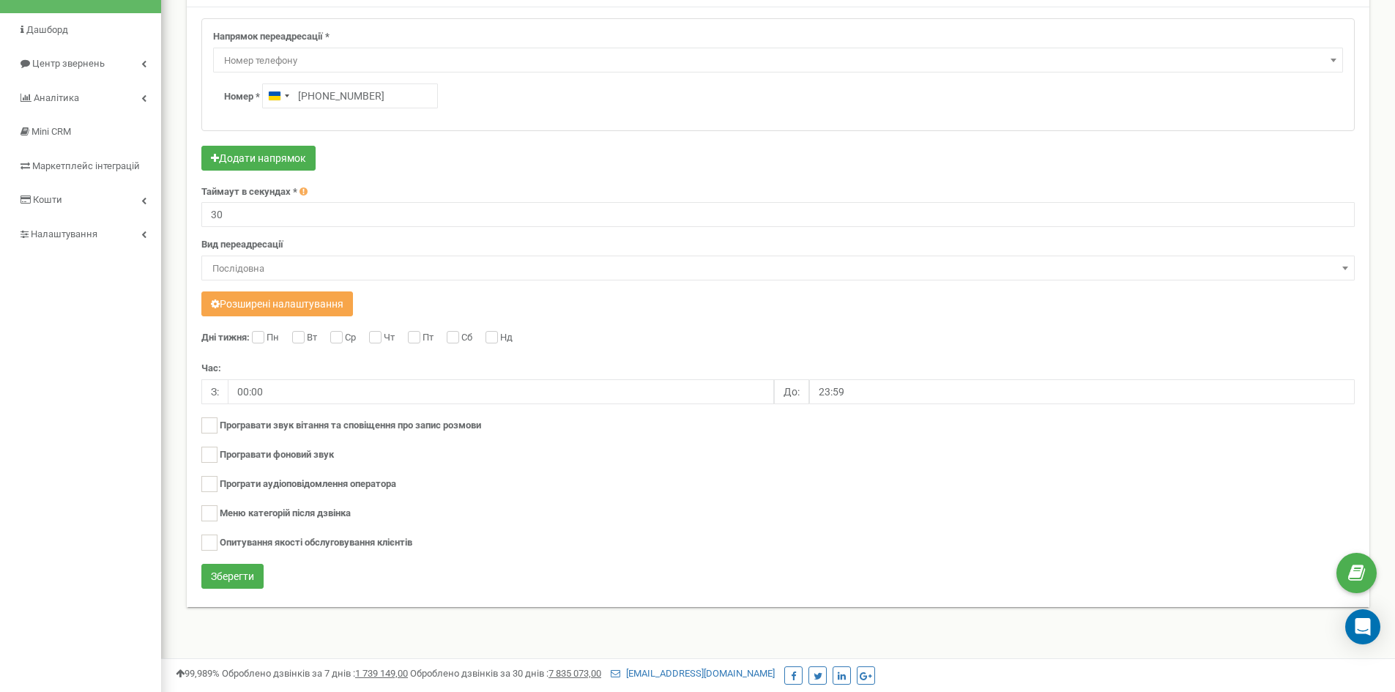
scroll to position [146, 0]
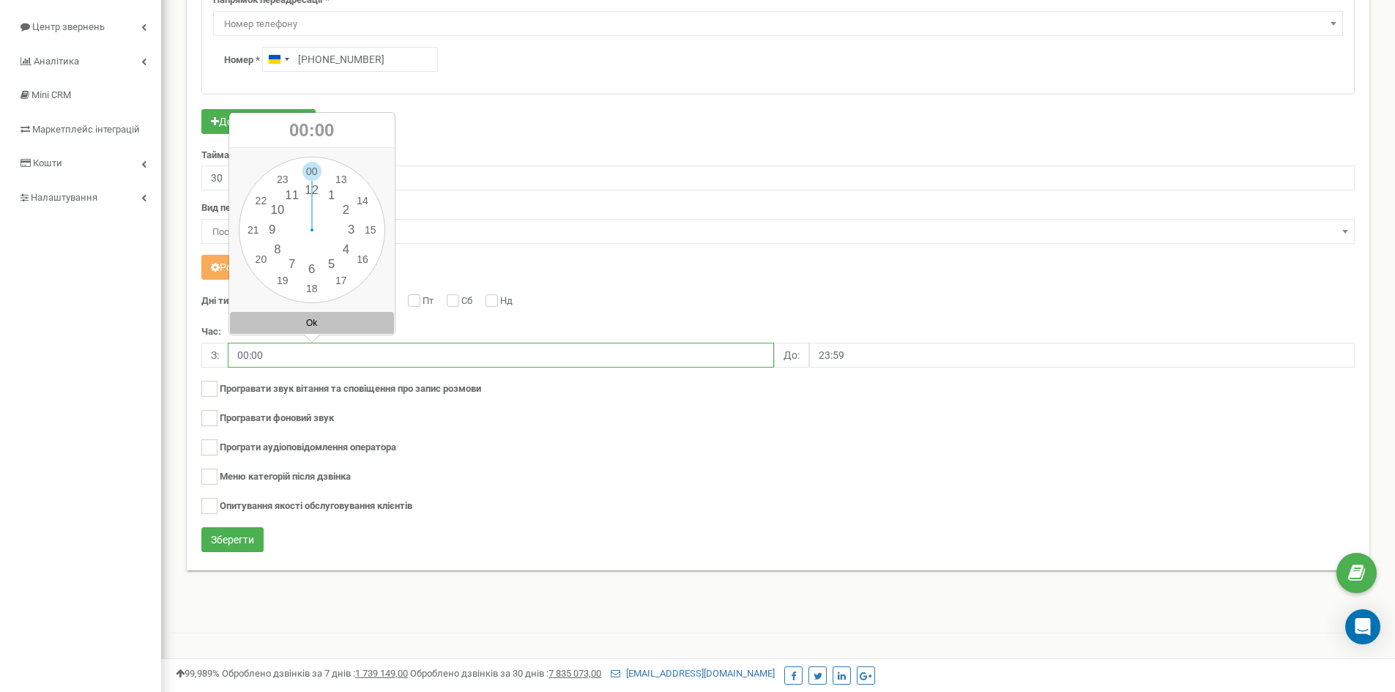
click at [246, 355] on input "00:00" at bounding box center [501, 355] width 546 height 25
click at [290, 194] on div "00 1 2 3 4 5 6 7 8 9 10 11 12 13 14 15 16 17 18 19 20 21 22 23 00 05 10 15 20 2…" at bounding box center [312, 230] width 146 height 146
click at [305, 326] on button "Ok" at bounding box center [312, 323] width 164 height 22
type input "11:00"
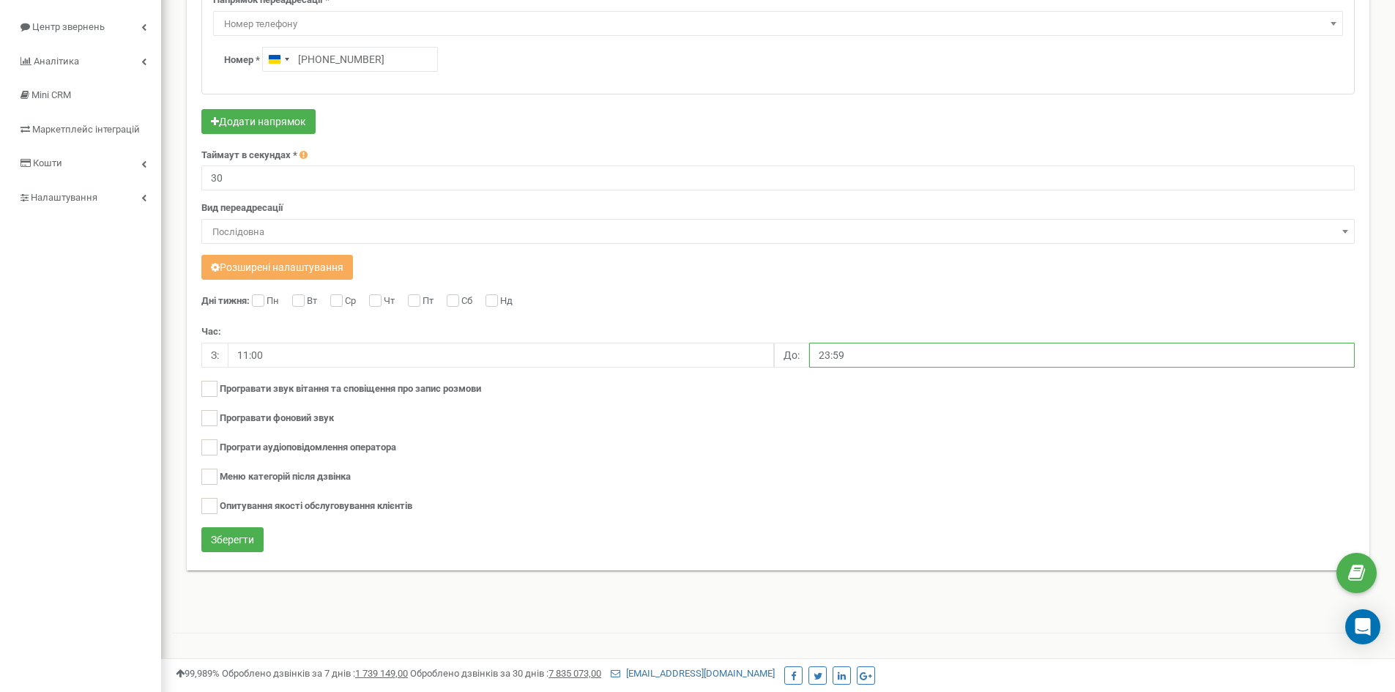
click at [850, 344] on input "23:59" at bounding box center [1082, 355] width 546 height 25
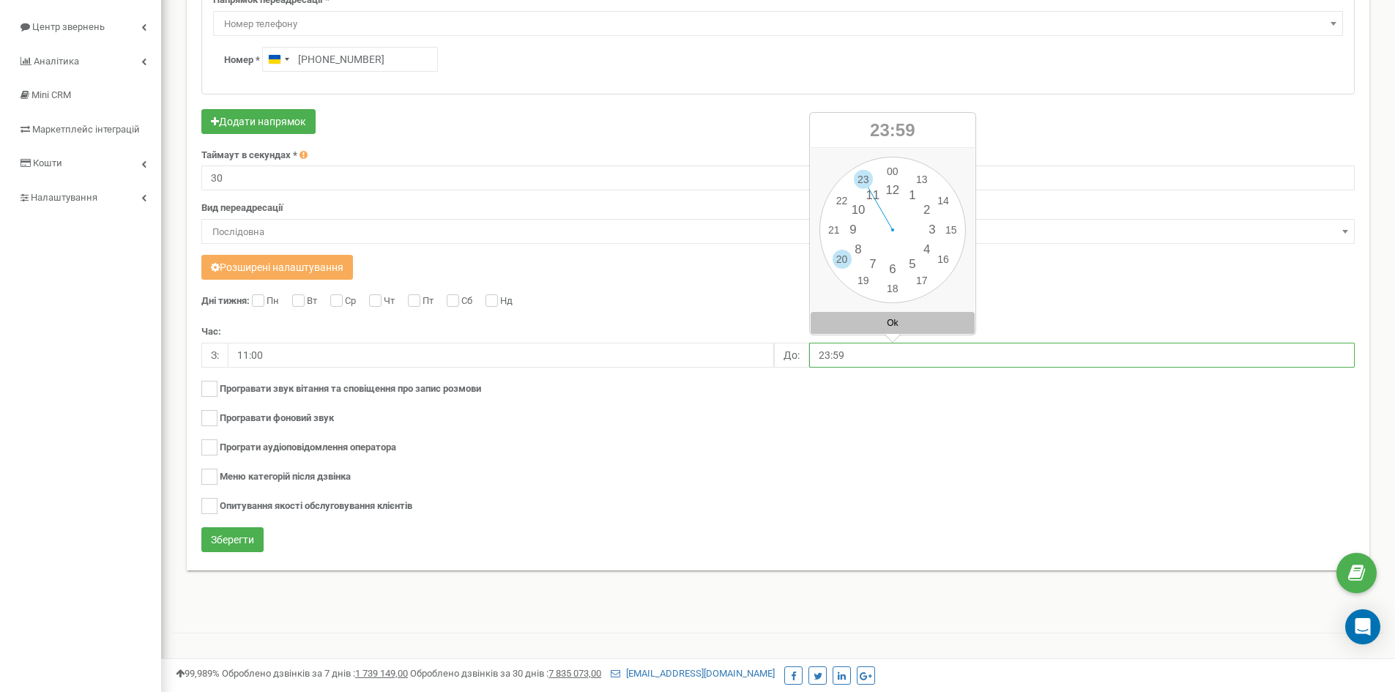
click at [843, 261] on div "00 1 2 3 4 5 6 7 8 9 10 11 12 13 14 15 16 17 18 19 20 21 22 23 00 05 10 15 20 2…" at bounding box center [893, 230] width 146 height 146
click at [875, 320] on button "Ok" at bounding box center [893, 323] width 164 height 22
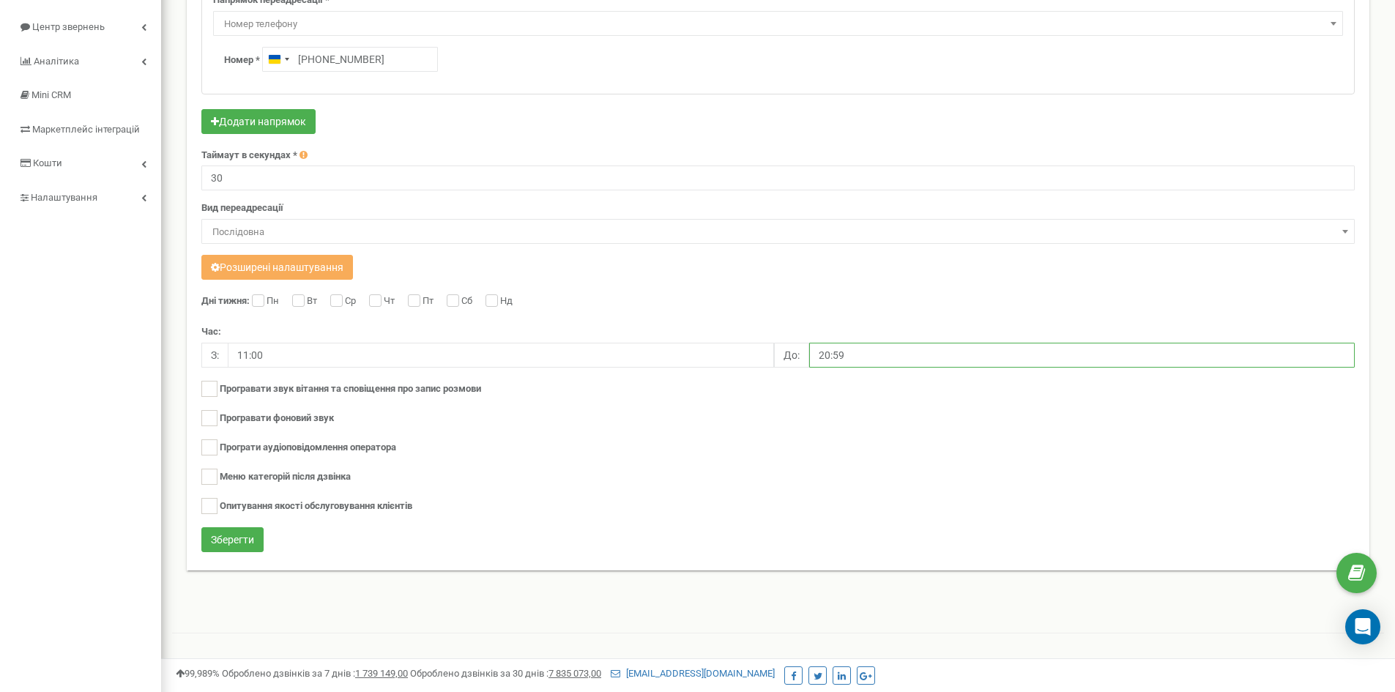
click at [861, 352] on input "20:59" at bounding box center [1082, 355] width 546 height 25
click at [894, 173] on div "00 1 2 3 4 5 6 7 8 9 10 11 12 13 14 15 16 17 18 19 20 21 22 23 00 05 10 15 20 2…" at bounding box center [893, 230] width 146 height 146
click at [891, 168] on div "00 1 2 3 4 5 6 7 8 9 10 11 12 13 14 15 16 17 18 19 20 21 22 23 00 05 10 15 20 2…" at bounding box center [893, 230] width 146 height 146
click at [886, 324] on button "Ok" at bounding box center [893, 323] width 164 height 22
click at [837, 352] on input "00:00" at bounding box center [1082, 355] width 546 height 25
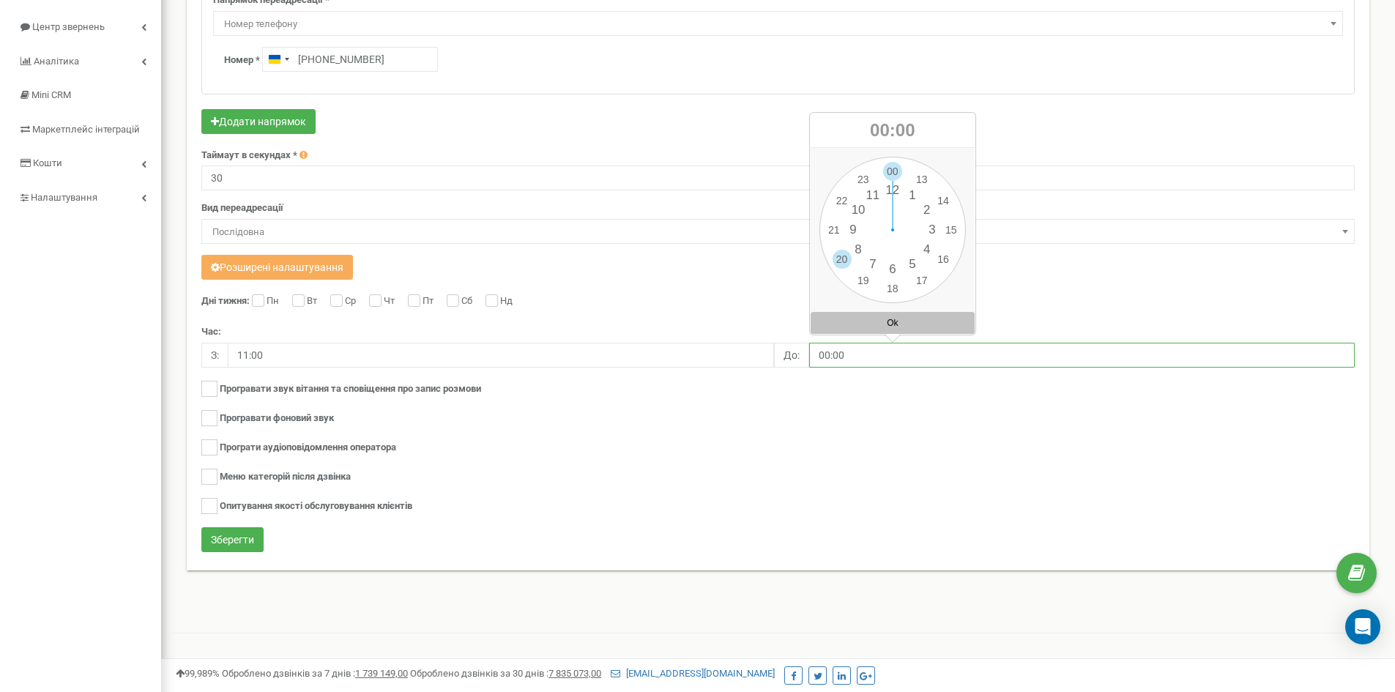
click at [847, 263] on div "00 1 2 3 4 5 6 7 8 9 10 11 12 13 14 15 16 17 18 19 20 21 22 23 00 05 10 15 20 2…" at bounding box center [893, 230] width 146 height 146
click at [872, 328] on button "Ok" at bounding box center [893, 323] width 164 height 22
type input "20:00"
click at [461, 297] on label "Сб" at bounding box center [468, 301] width 15 height 15
click at [456, 297] on input "Сб" at bounding box center [452, 302] width 10 height 10
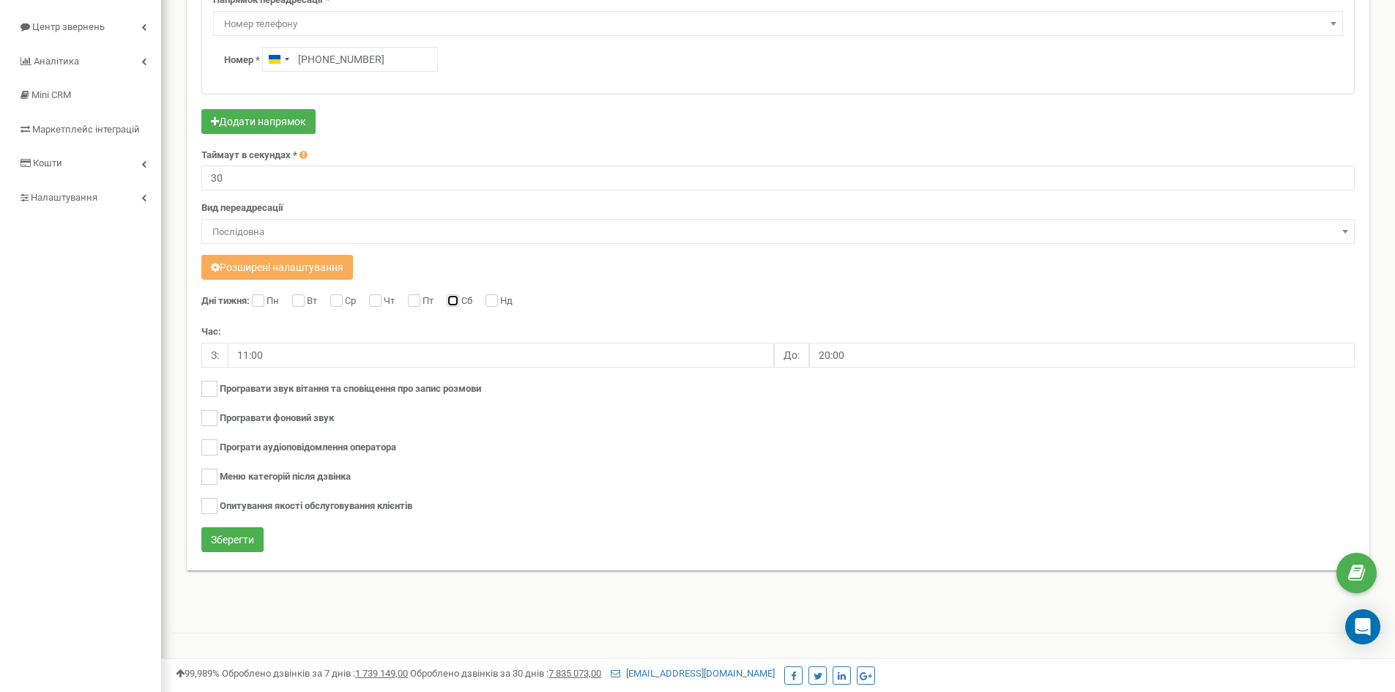
checkbox input "true"
click at [495, 302] on input "Нд" at bounding box center [491, 302] width 10 height 10
checkbox input "true"
click at [245, 533] on button "Зберегти" at bounding box center [232, 539] width 62 height 25
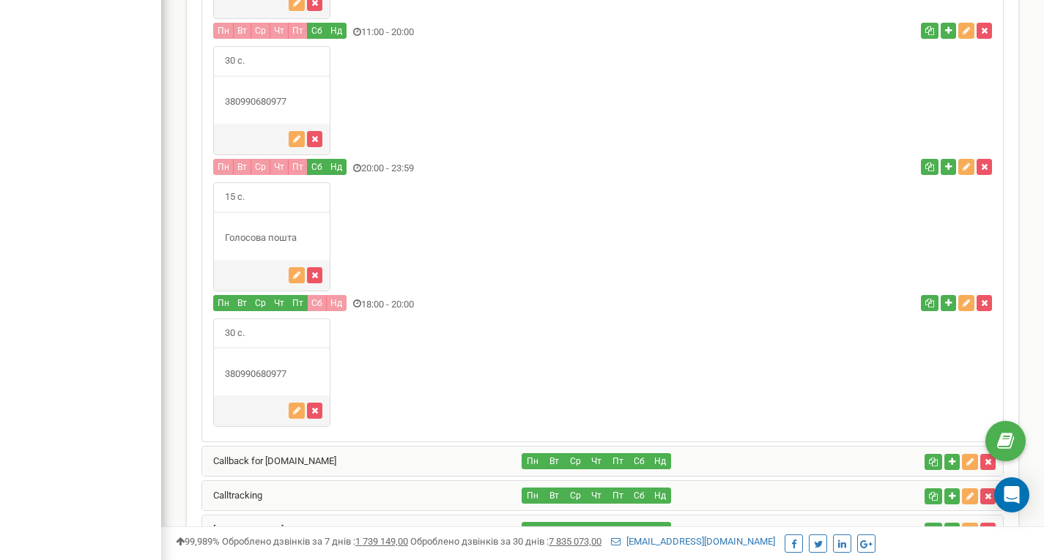
scroll to position [932, 0]
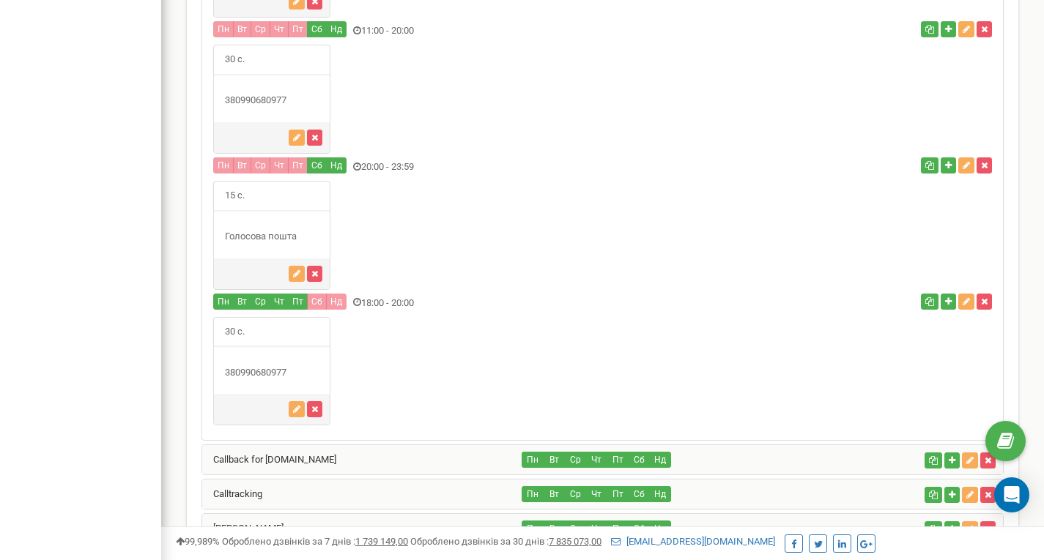
drag, startPoint x: 420, startPoint y: 160, endPoint x: 365, endPoint y: 163, distance: 54.3
click at [365, 163] on div "Пн Вт Ср" at bounding box center [469, 167] width 534 height 20
drag, startPoint x: 365, startPoint y: 302, endPoint x: 426, endPoint y: 300, distance: 60.1
click at [426, 300] on div "Пн Вт Ср" at bounding box center [469, 304] width 534 height 20
drag, startPoint x: 289, startPoint y: 374, endPoint x: 224, endPoint y: 374, distance: 65.2
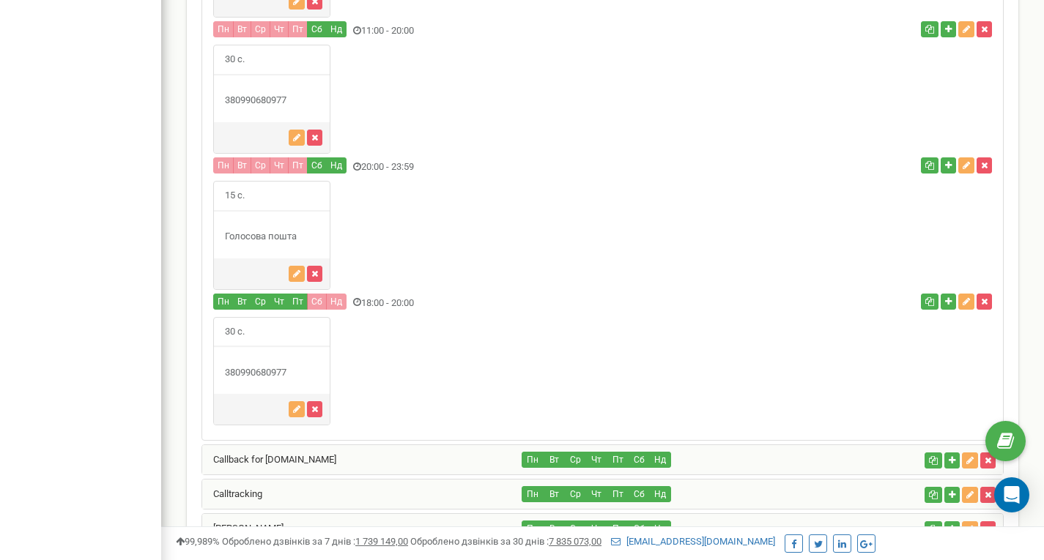
click at [224, 374] on div "380990680977" at bounding box center [272, 373] width 116 height 14
copy div "380990680977"
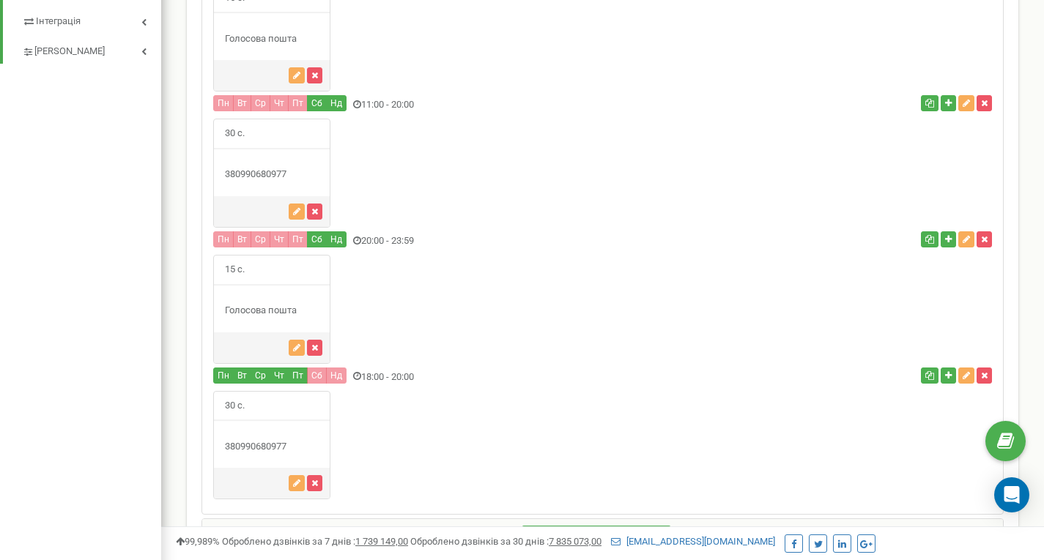
scroll to position [859, 0]
click at [505, 145] on div "30 с." at bounding box center [602, 172] width 801 height 109
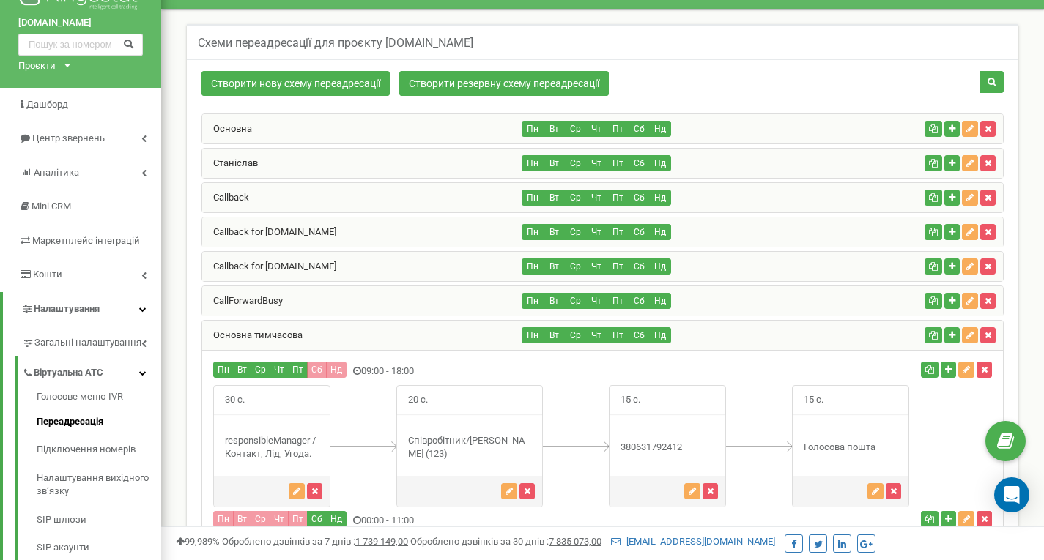
scroll to position [146, 0]
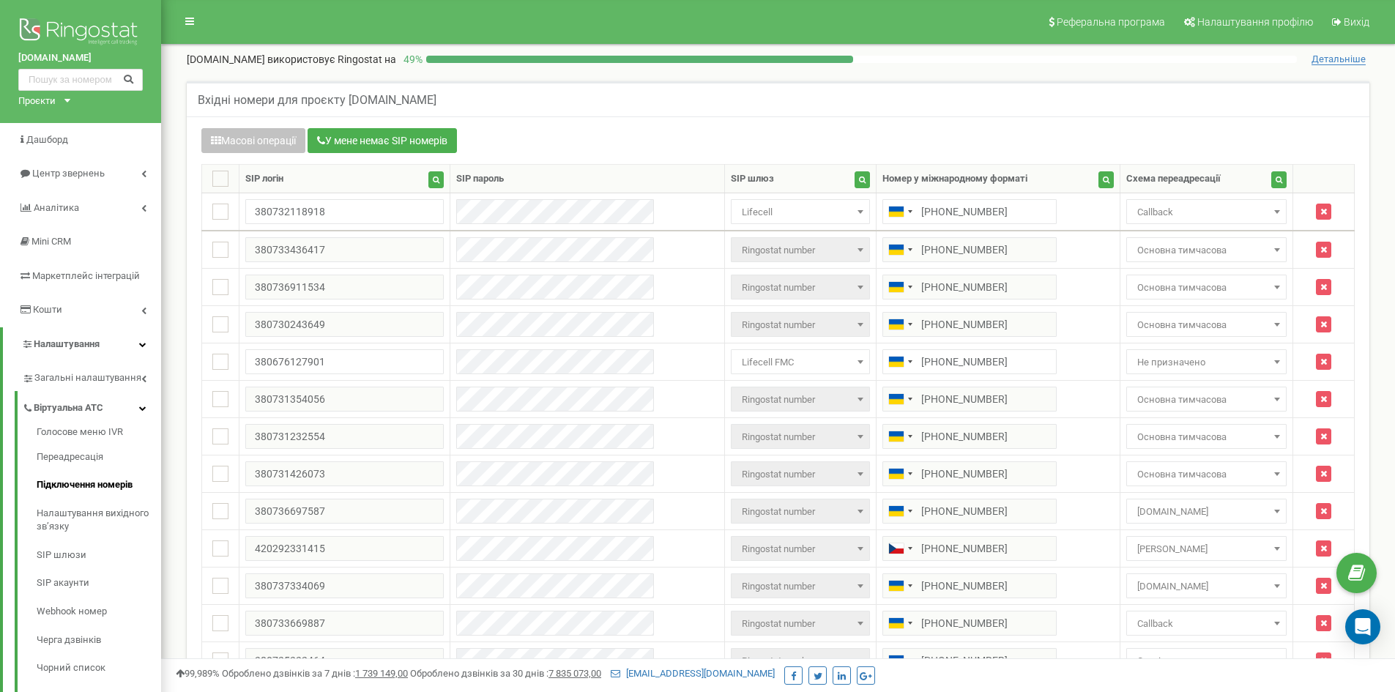
click at [1327, 129] on div "Масові операції У мене немає SIP номерів" at bounding box center [778, 142] width 1154 height 29
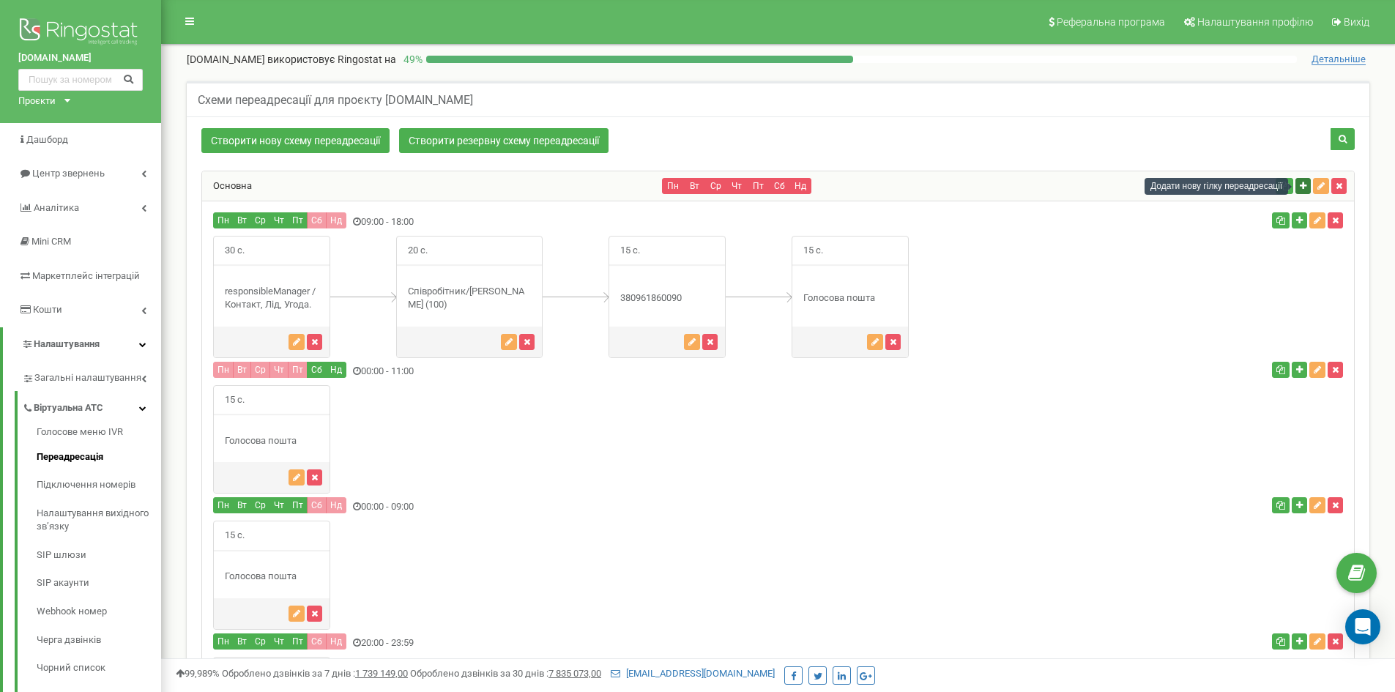
click at [1302, 188] on icon "button" at bounding box center [1303, 186] width 7 height 9
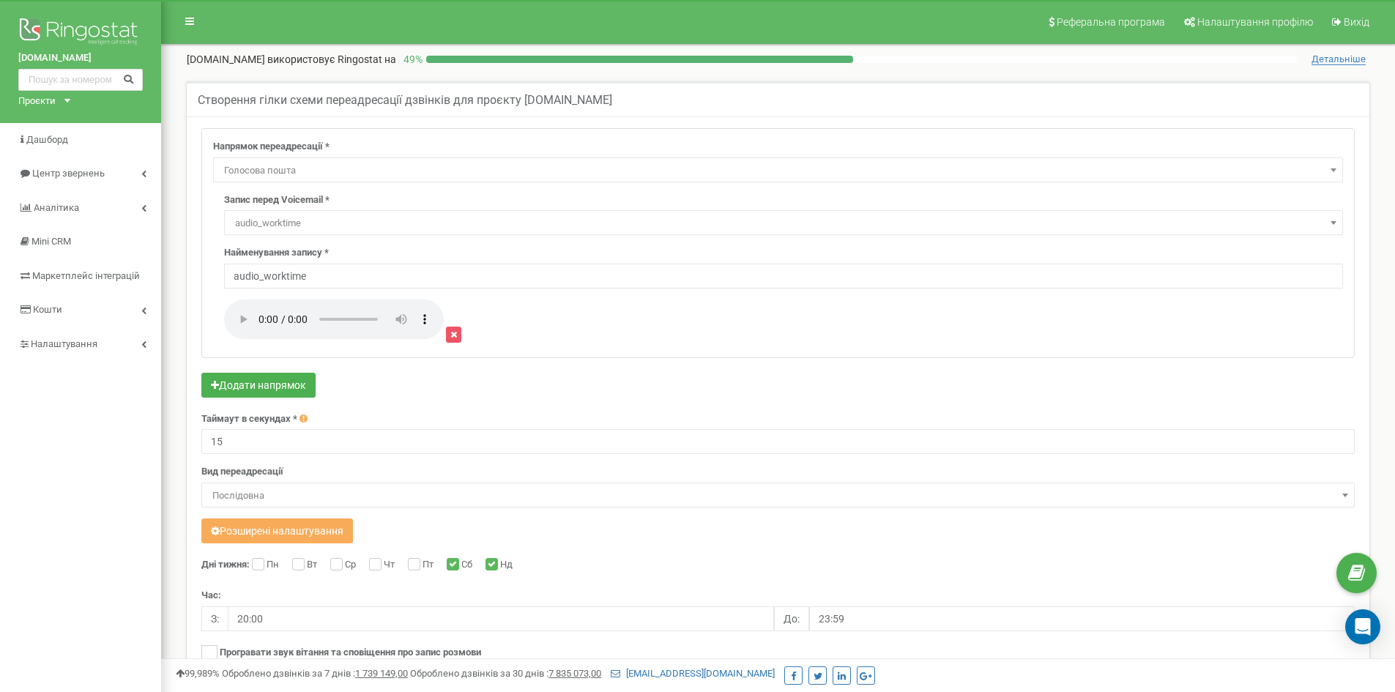
select select "Voicemail"
select select "23228"
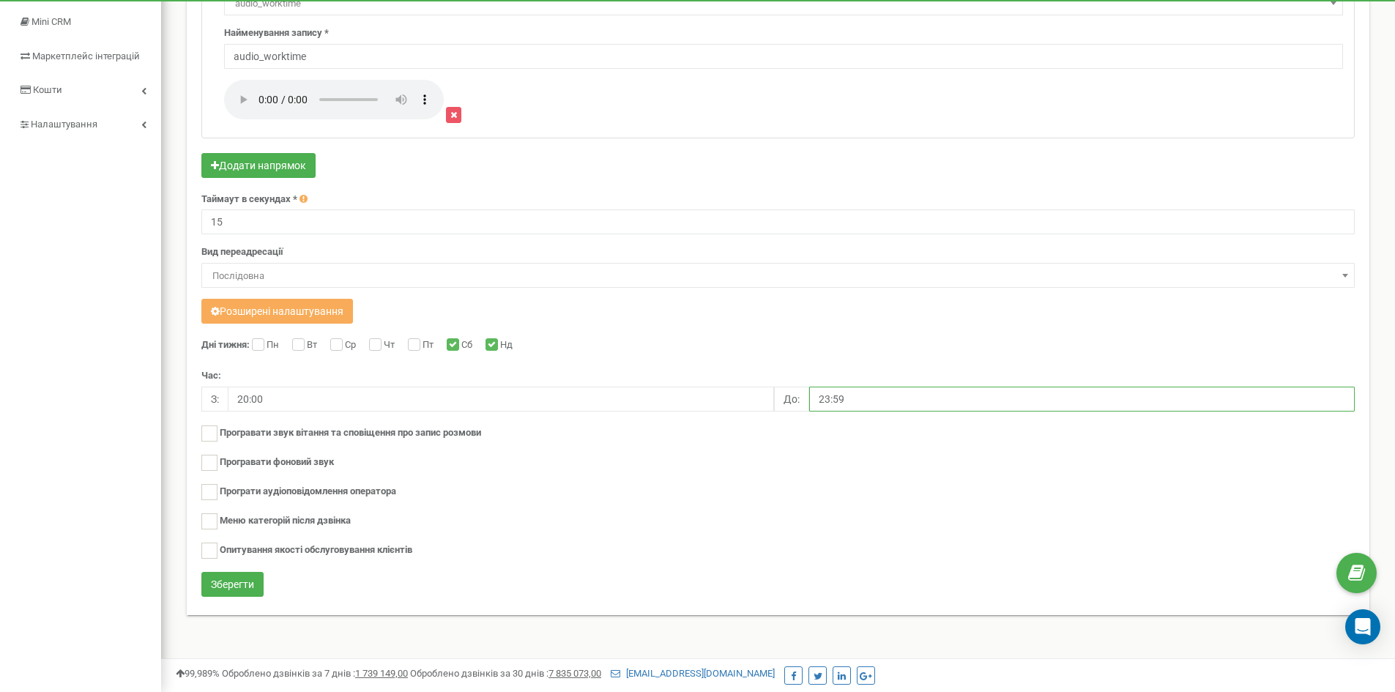
click at [858, 398] on input "23:59" at bounding box center [1082, 399] width 546 height 25
click at [886, 368] on button "Ok" at bounding box center [893, 367] width 164 height 22
click at [231, 587] on button "Зберегти" at bounding box center [232, 584] width 62 height 25
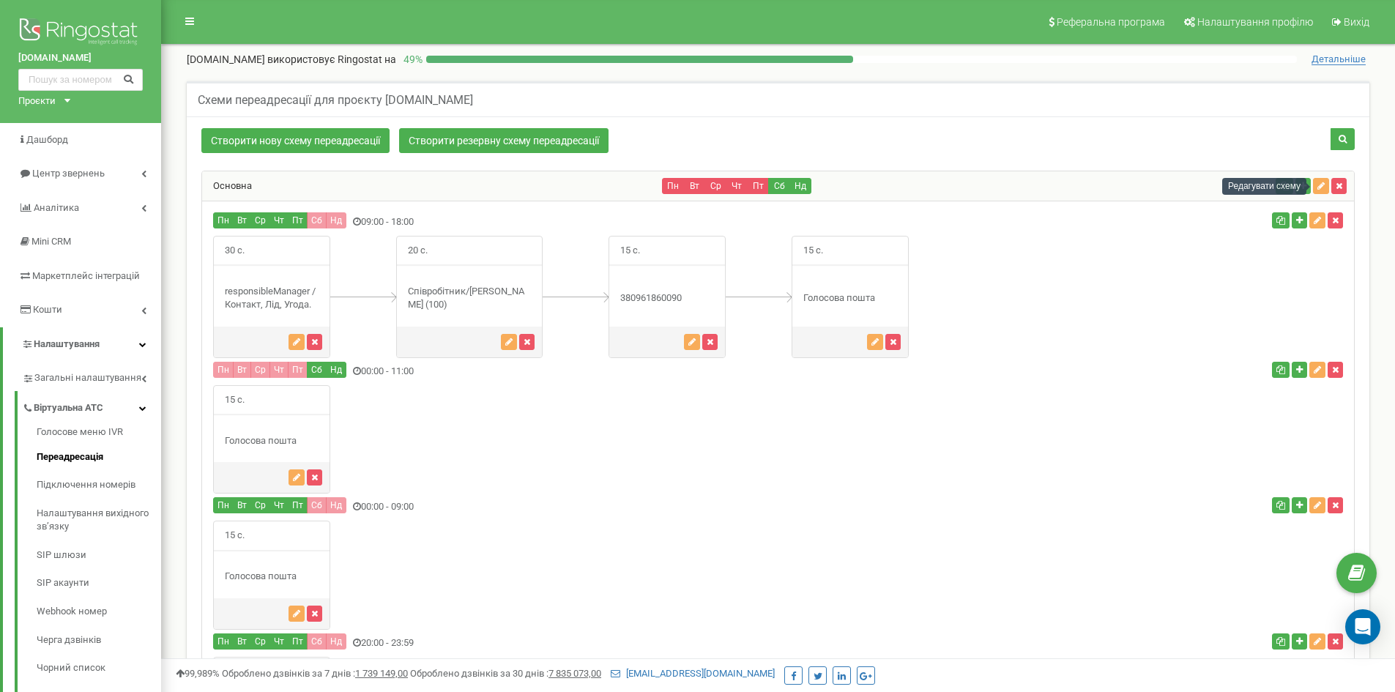
click at [1303, 188] on div "Редагувати схему" at bounding box center [1264, 186] width 84 height 17
click at [1298, 186] on button "button" at bounding box center [1303, 186] width 15 height 16
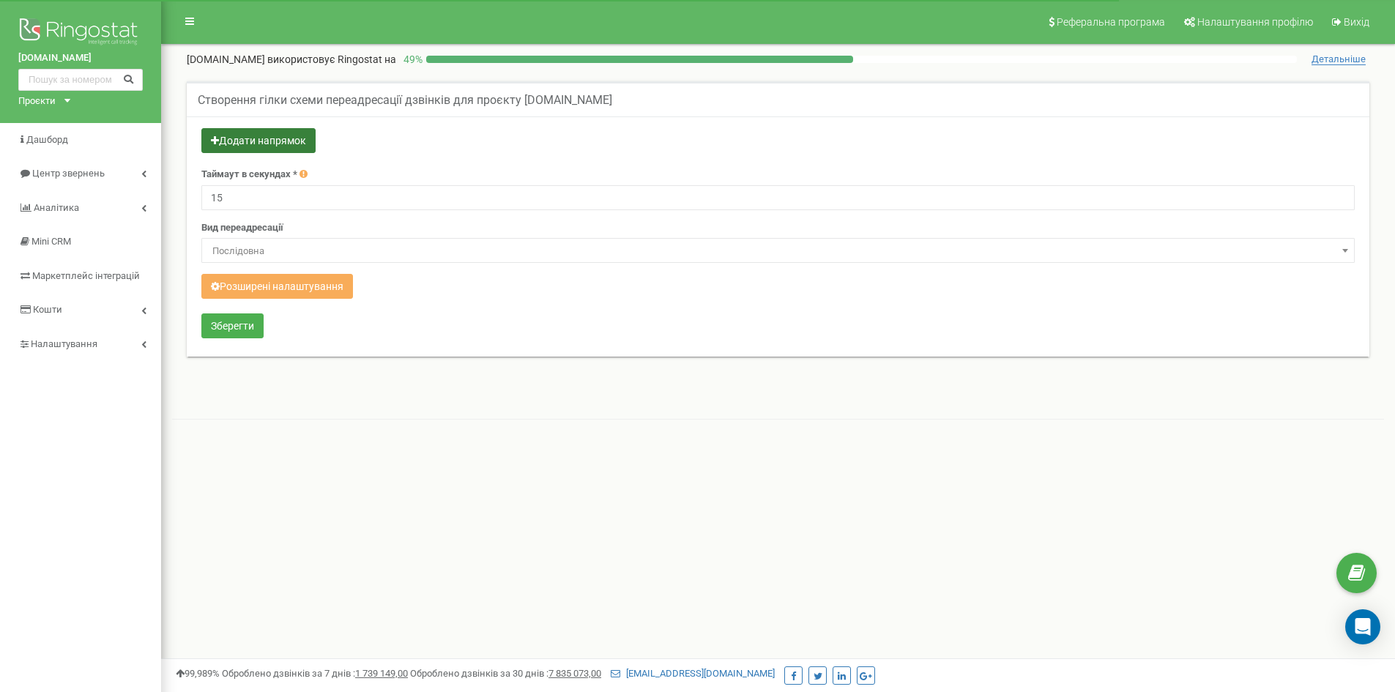
click at [260, 134] on button "Додати напрямок" at bounding box center [258, 140] width 114 height 25
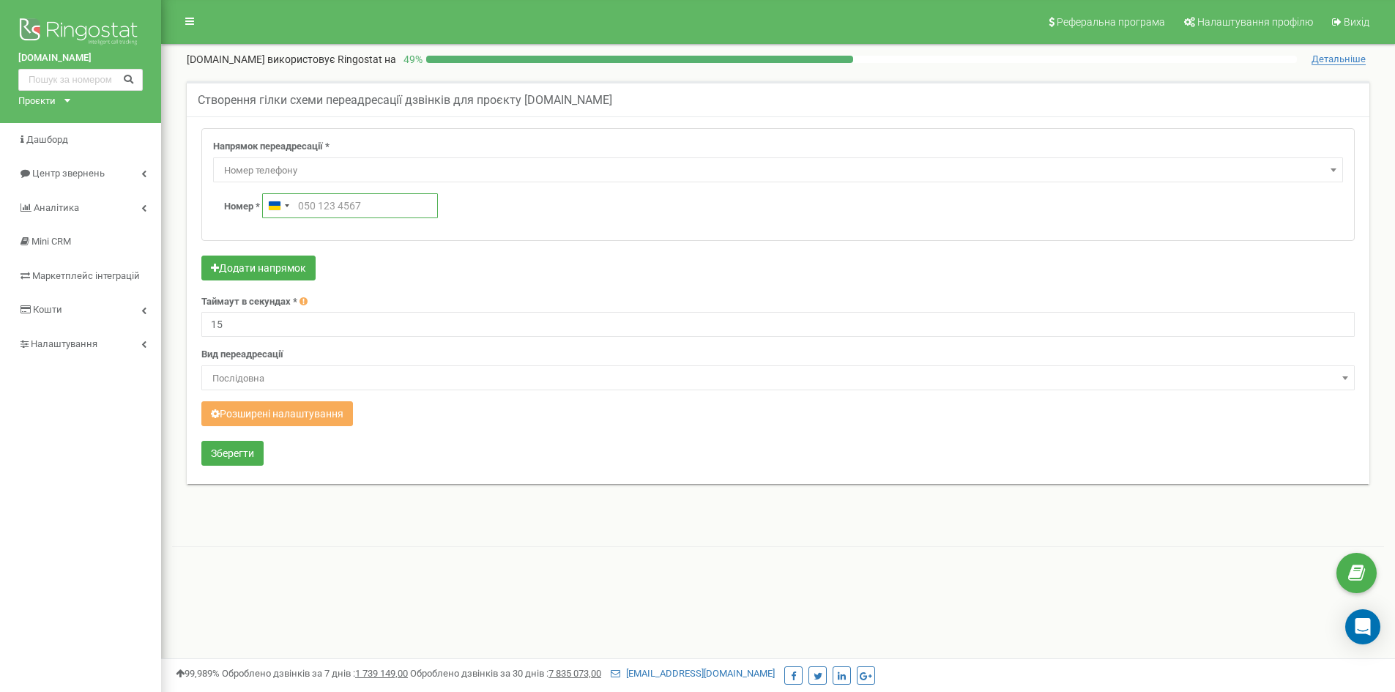
click at [313, 209] on input "text" at bounding box center [350, 205] width 176 height 25
paste input "380990680977"
click at [297, 208] on input "380990680977" at bounding box center [350, 205] width 176 height 25
type input "380990680977"
click at [404, 242] on form "Напрямок переадресації * Не використовувати Голосова пошта IVR Webhook номер пе…" at bounding box center [778, 298] width 1154 height 341
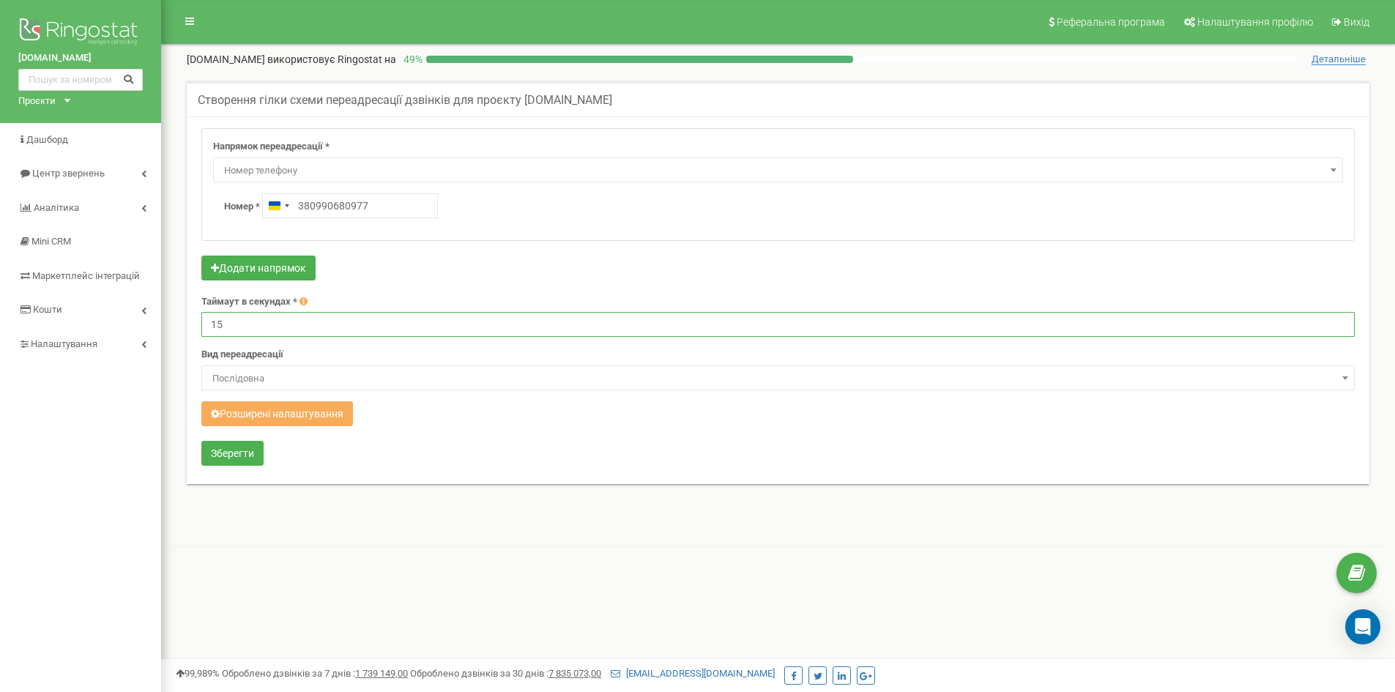
click at [246, 319] on input "15" at bounding box center [778, 324] width 1154 height 25
drag, startPoint x: 227, startPoint y: 325, endPoint x: 218, endPoint y: 324, distance: 9.5
click at [218, 324] on input "15" at bounding box center [778, 324] width 1154 height 25
type input "1"
type input "30"
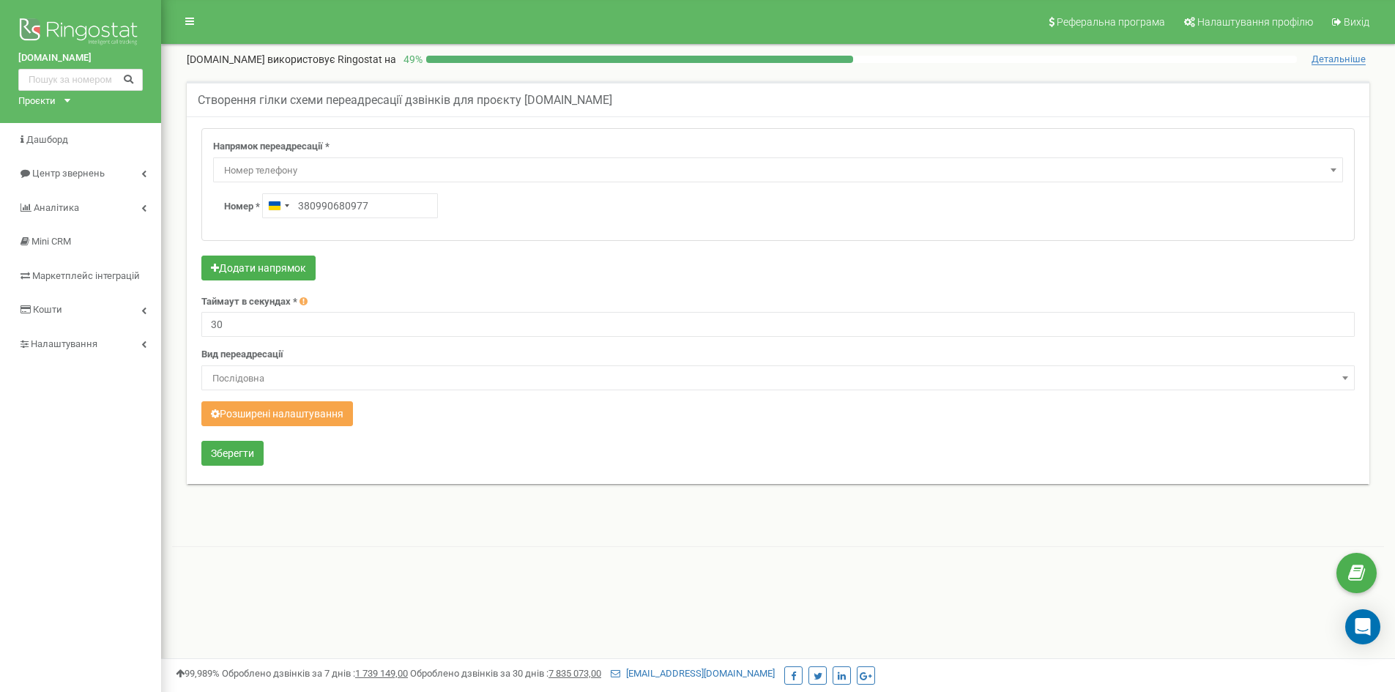
click at [224, 419] on button "Розширені налаштування" at bounding box center [277, 413] width 152 height 25
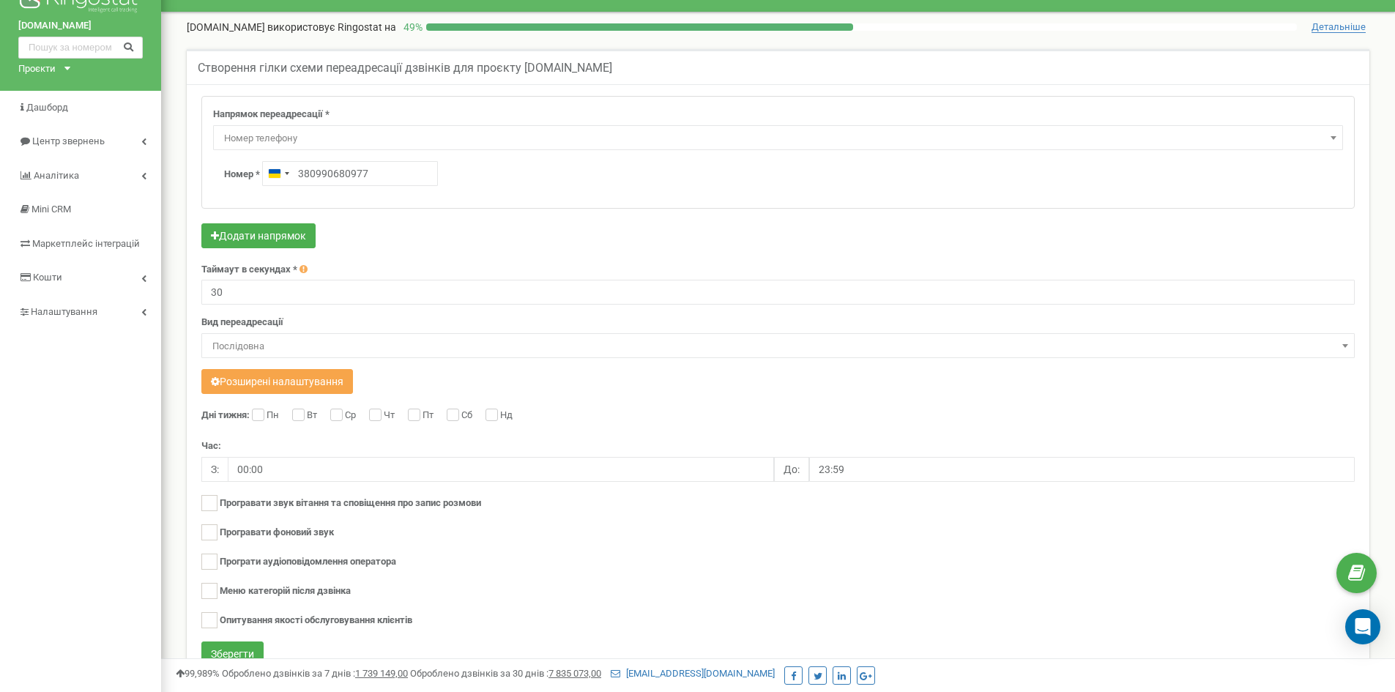
scroll to position [73, 0]
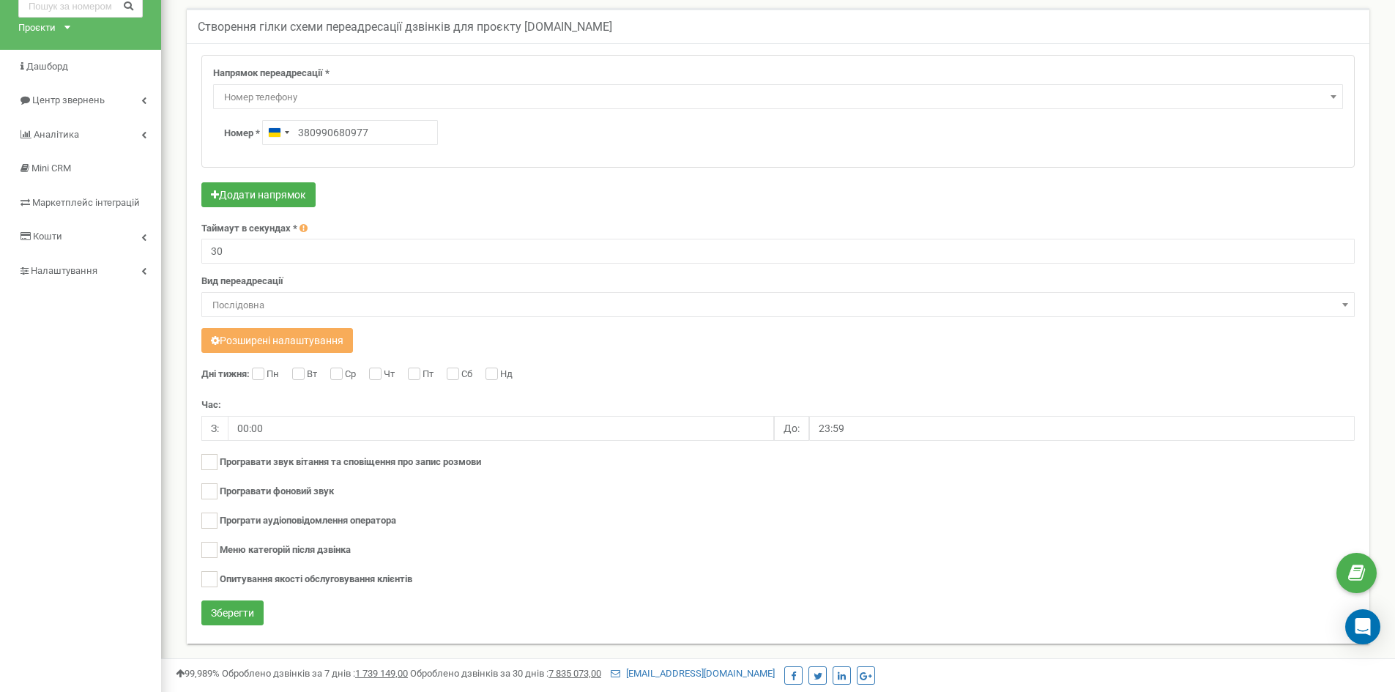
click at [250, 374] on div "Дні тижня: Пн Вт Ср Чт Пт Сб Нд Час: З: 00:00 До: 23:59 Програвати звук вітання…" at bounding box center [778, 485] width 1154 height 234
click at [261, 376] on input "Пн" at bounding box center [257, 376] width 10 height 10
checkbox input "true"
click at [300, 376] on input "Вт" at bounding box center [297, 376] width 10 height 10
checkbox input "true"
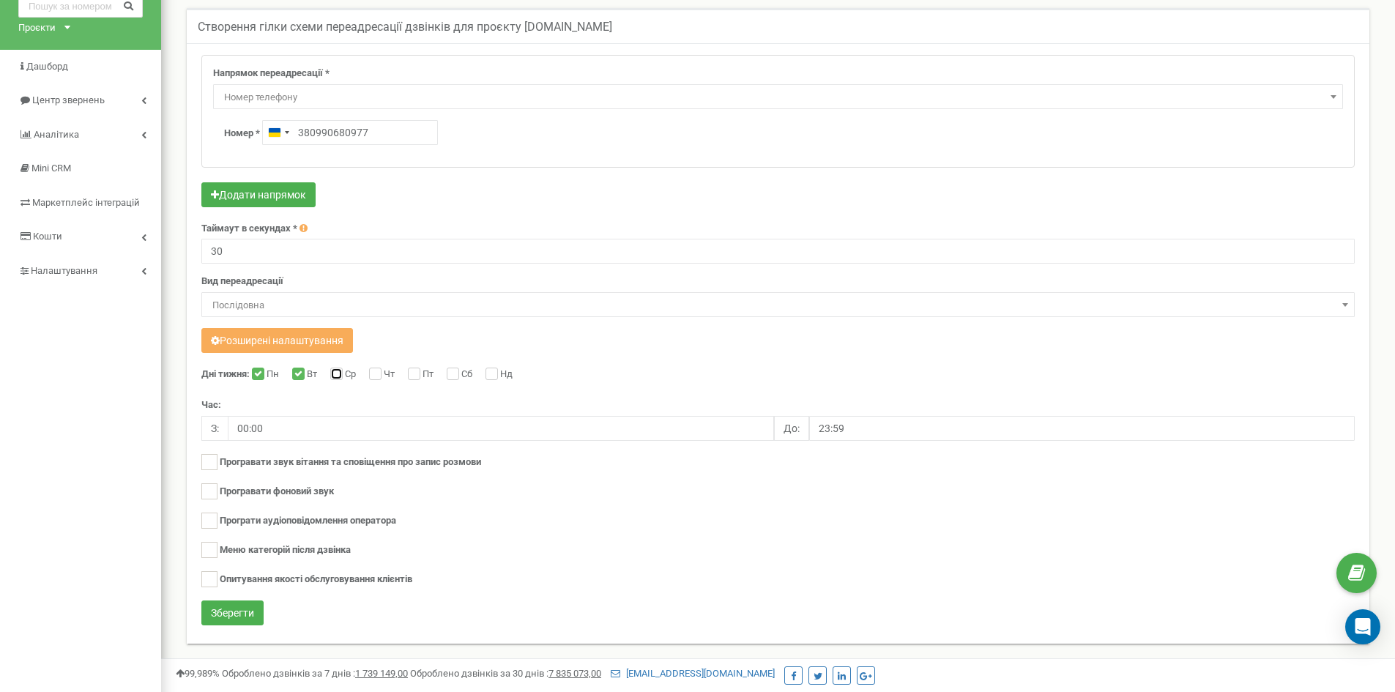
drag, startPoint x: 339, startPoint y: 374, endPoint x: 354, endPoint y: 374, distance: 14.7
click at [340, 374] on input "Ср" at bounding box center [335, 376] width 10 height 10
checkbox input "true"
click at [376, 374] on input "Чт" at bounding box center [374, 376] width 10 height 10
checkbox input "true"
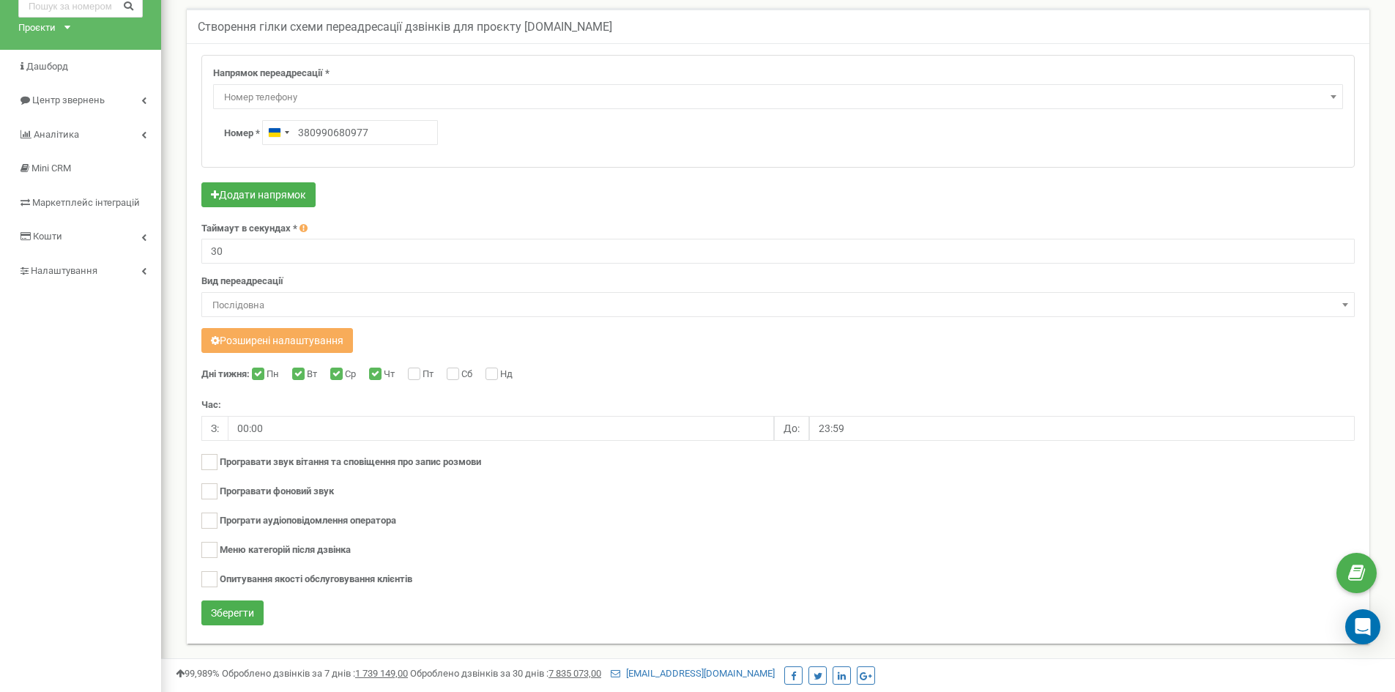
click at [423, 376] on label "Пт" at bounding box center [430, 375] width 15 height 15
click at [417, 376] on input "Пт" at bounding box center [413, 376] width 10 height 10
checkbox input "true"
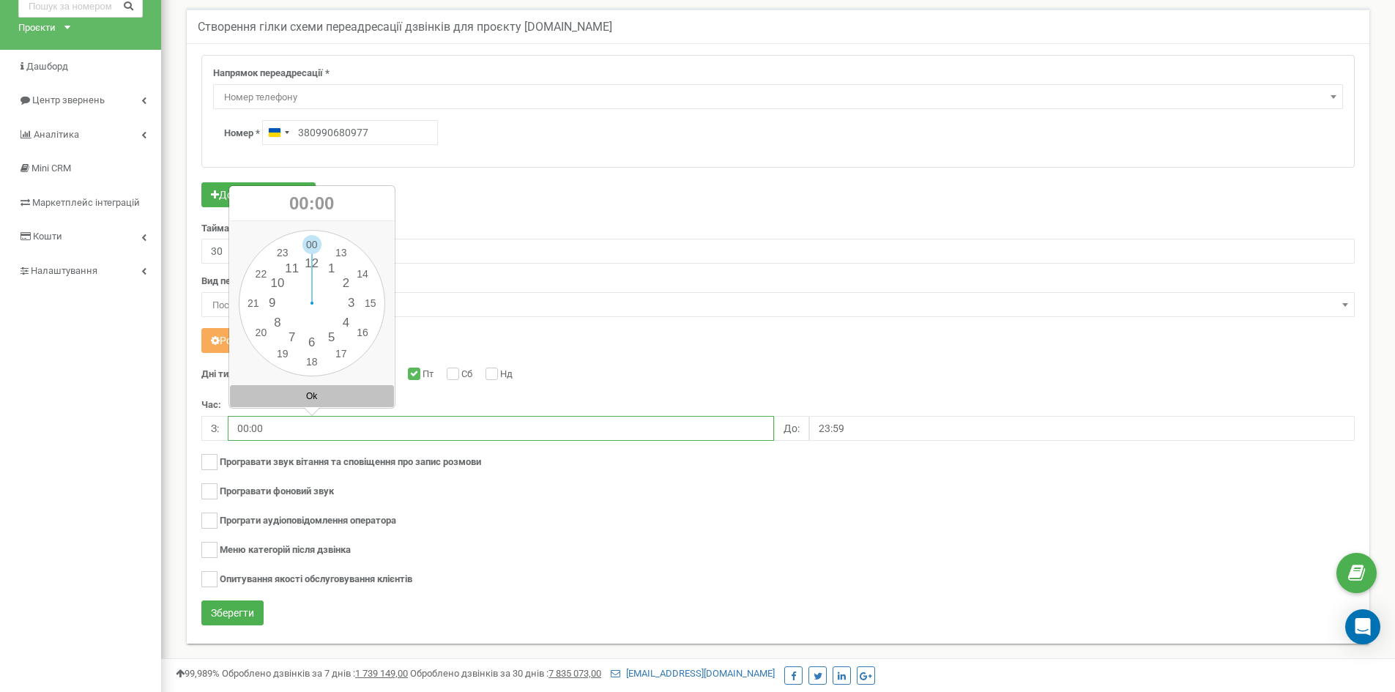
click at [245, 428] on input "00:00" at bounding box center [501, 428] width 546 height 25
click at [314, 360] on div "00 1 2 3 4 5 6 7 8 9 10 11 12 13 14 15 16 17 18 19 20 21 22 23 00 05 10 15 20 2…" at bounding box center [312, 303] width 146 height 146
click at [305, 397] on button "Ok" at bounding box center [312, 396] width 164 height 22
type input "18:00"
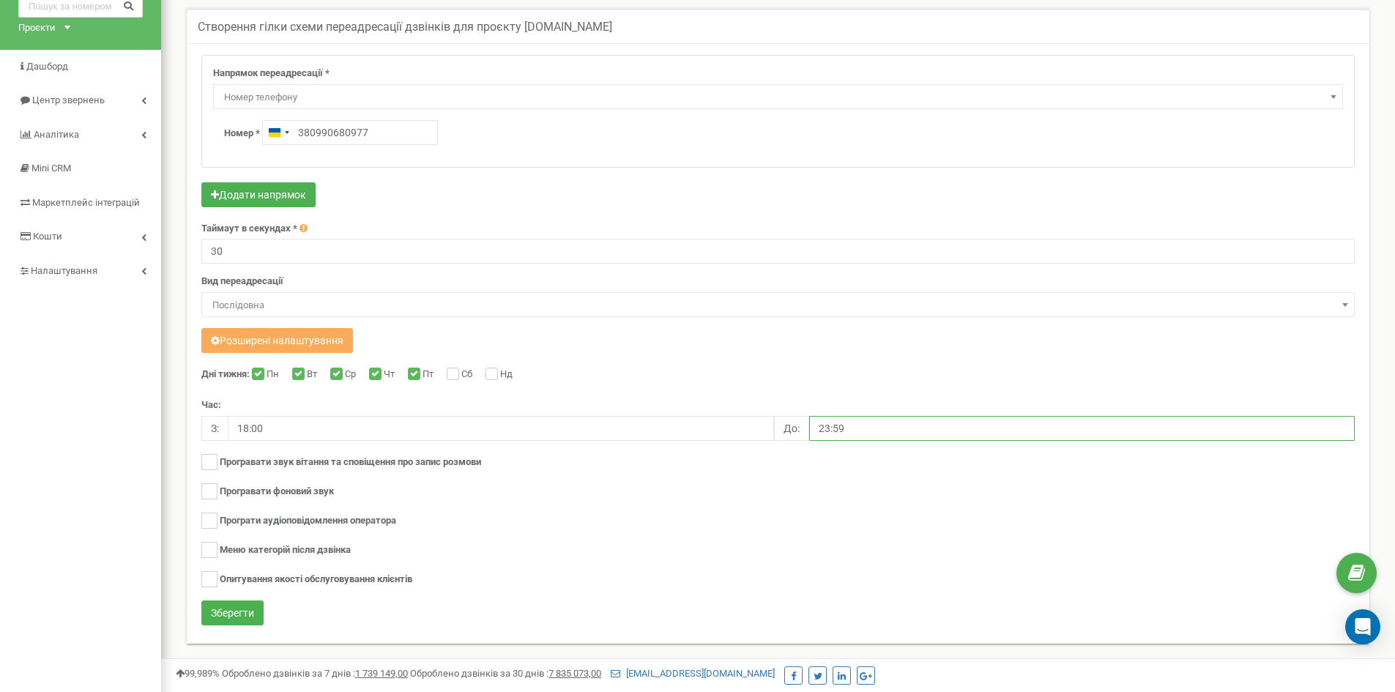
click at [852, 429] on input "23:59" at bounding box center [1082, 428] width 546 height 25
click at [839, 338] on div "00 1 2 3 4 5 6 7 8 9 10 11 12 13 14 15 16 17 18 19 20 21 22 23 00 05 10 15 20 2…" at bounding box center [893, 303] width 146 height 146
click at [894, 238] on div "00 1 2 3 4 5 6 7 8 9 10 11 12 13 14 15 16 17 18 19 20 21 22 23 00 05 10 15 20 2…" at bounding box center [893, 303] width 146 height 146
click at [894, 396] on button "Ok" at bounding box center [893, 396] width 164 height 22
type input "20:00"
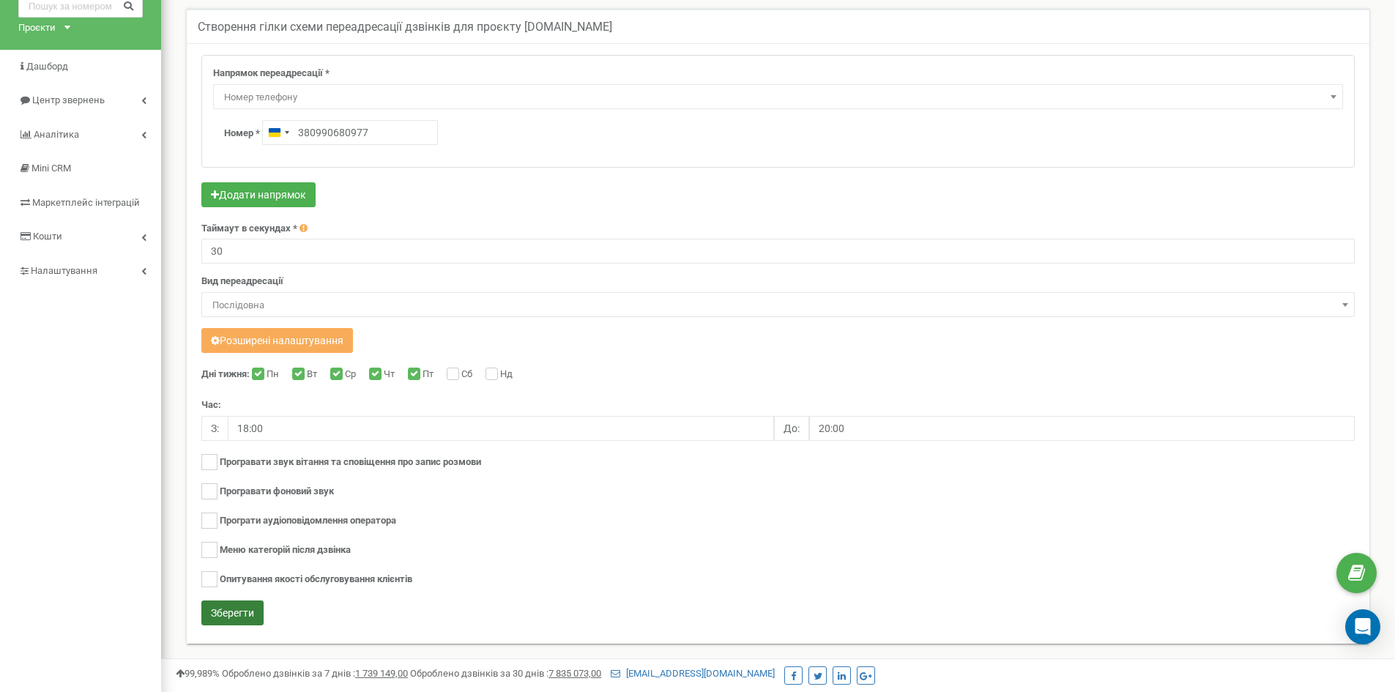
click at [231, 611] on button "Зберегти" at bounding box center [232, 613] width 62 height 25
